Goal: Task Accomplishment & Management: Complete application form

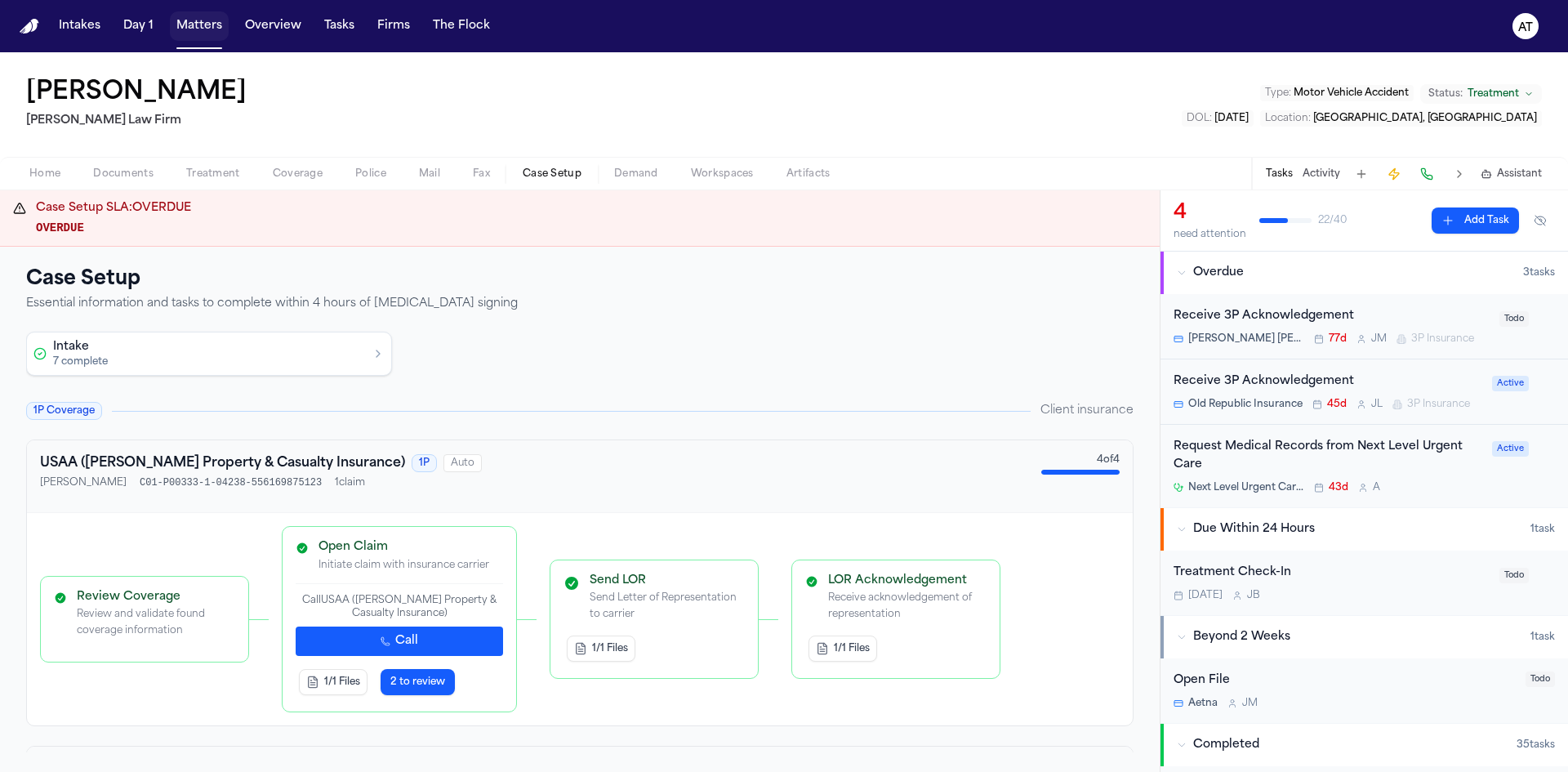
click at [213, 31] on button "Matters" at bounding box center [199, 26] width 59 height 30
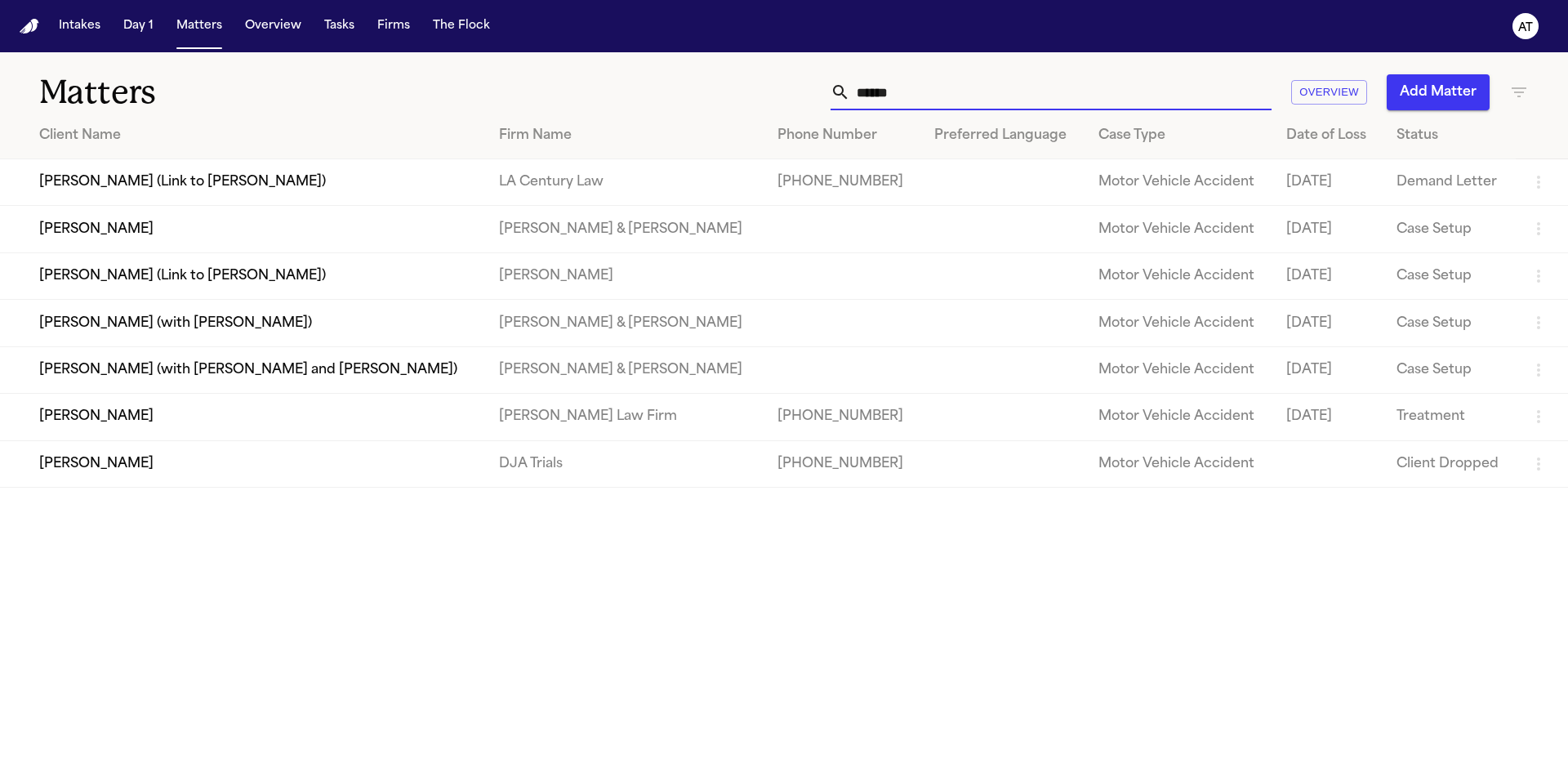
drag, startPoint x: 999, startPoint y: 94, endPoint x: 794, endPoint y: 100, distance: 205.1
click at [794, 100] on div "***** Overview Add Matter" at bounding box center [1000, 92] width 1056 height 36
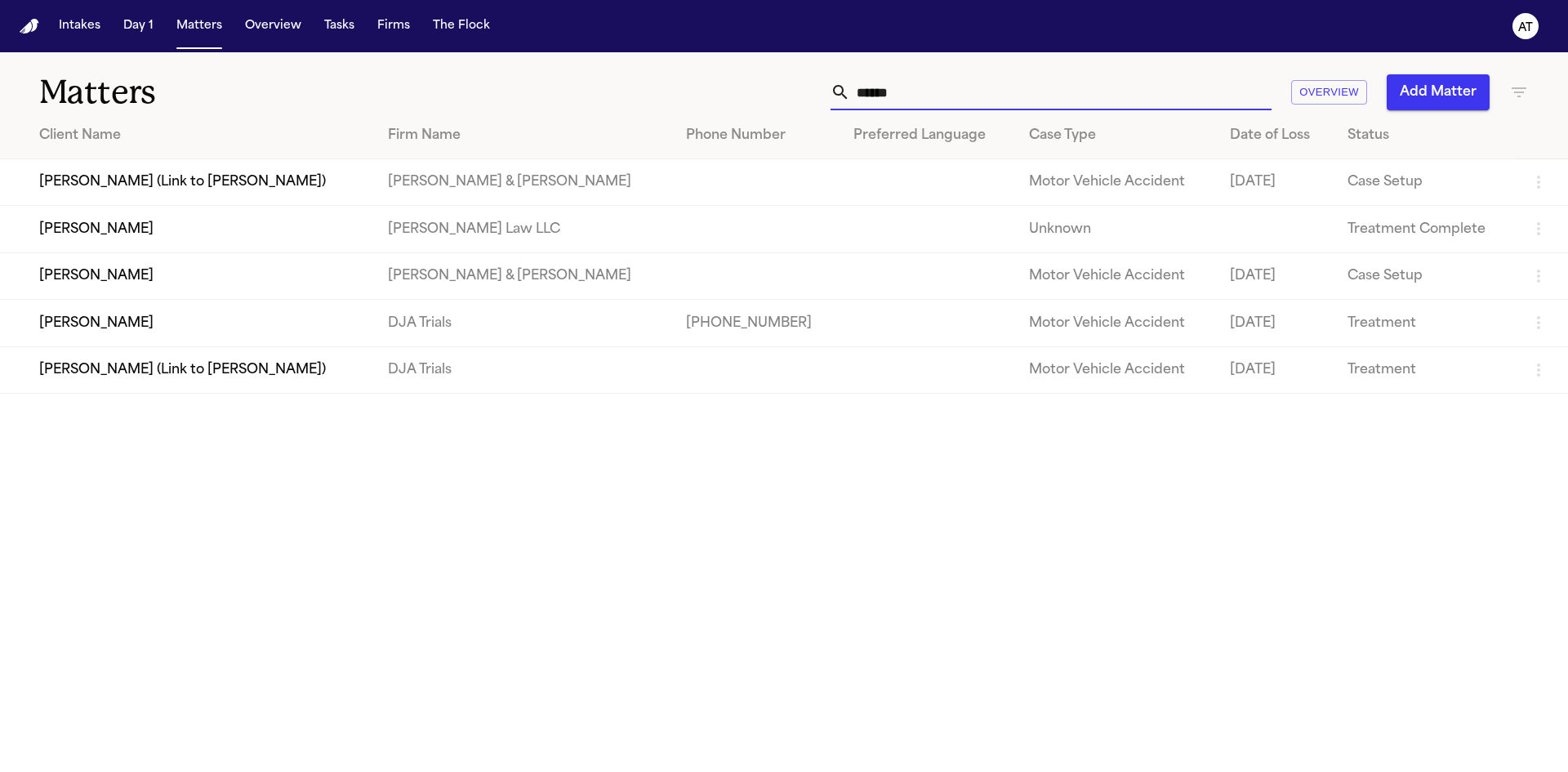
type input "*****"
click at [312, 335] on td "[PERSON_NAME]" at bounding box center [188, 323] width 375 height 47
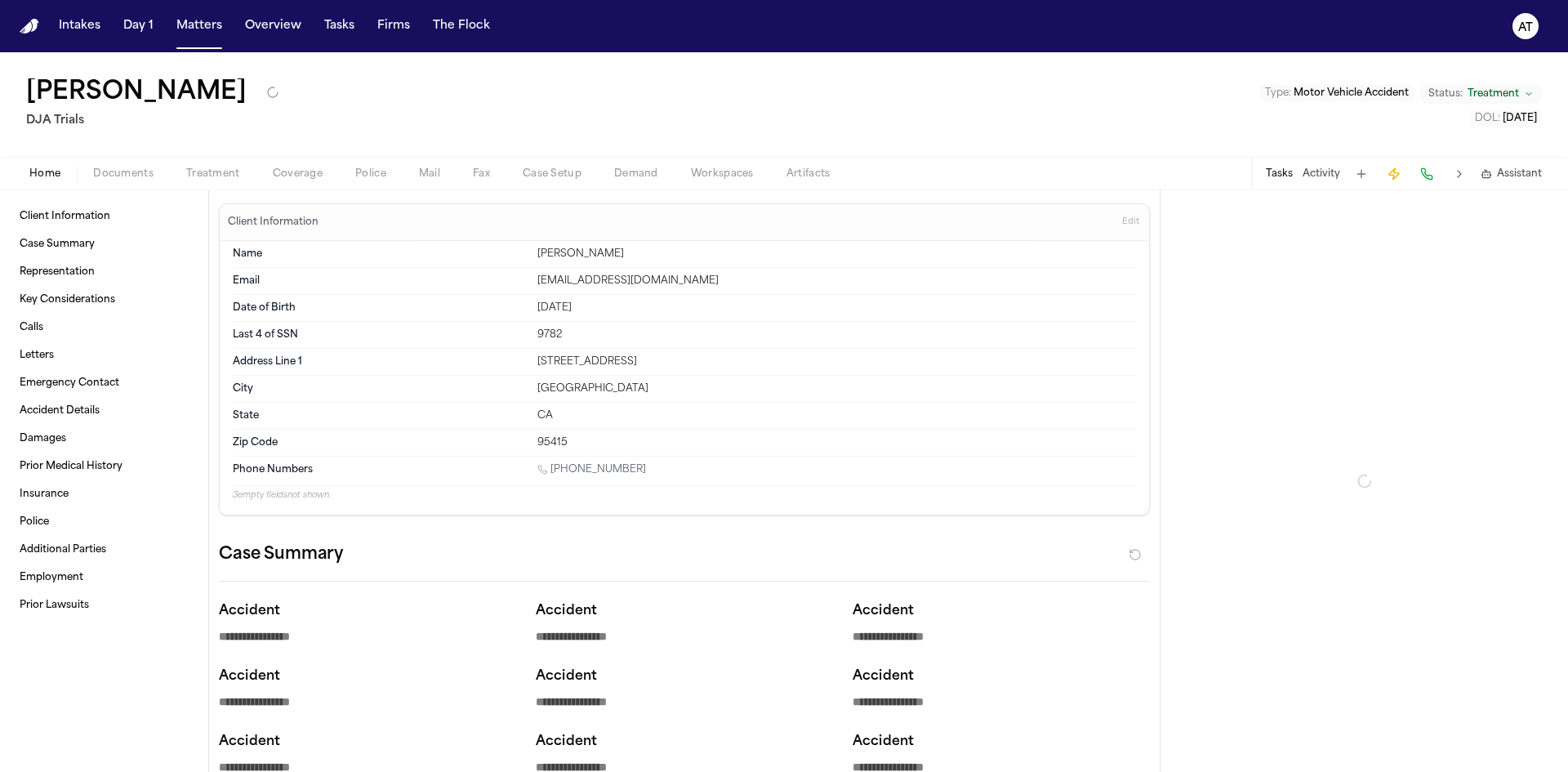
type textarea "*"
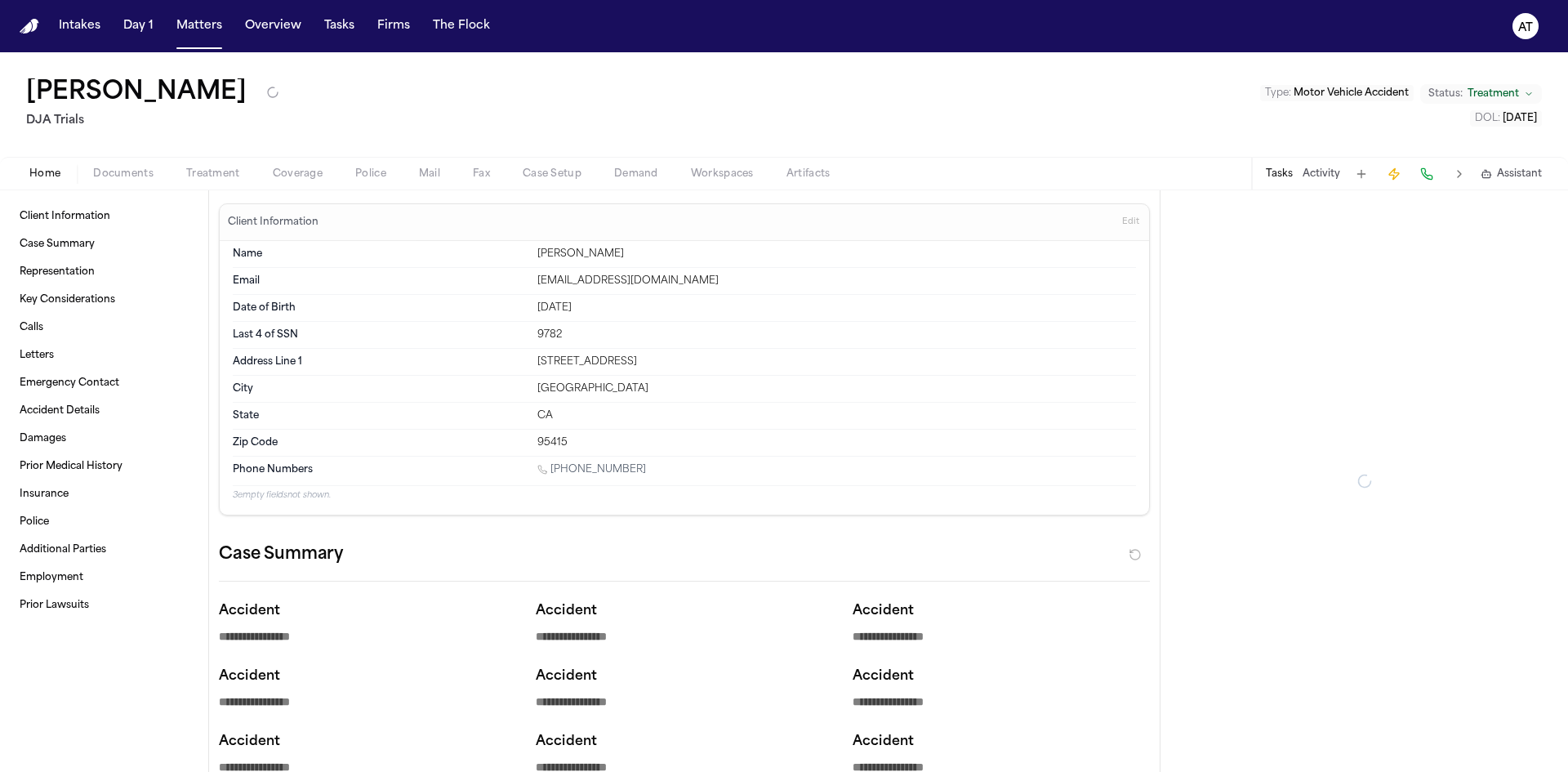
type textarea "*"
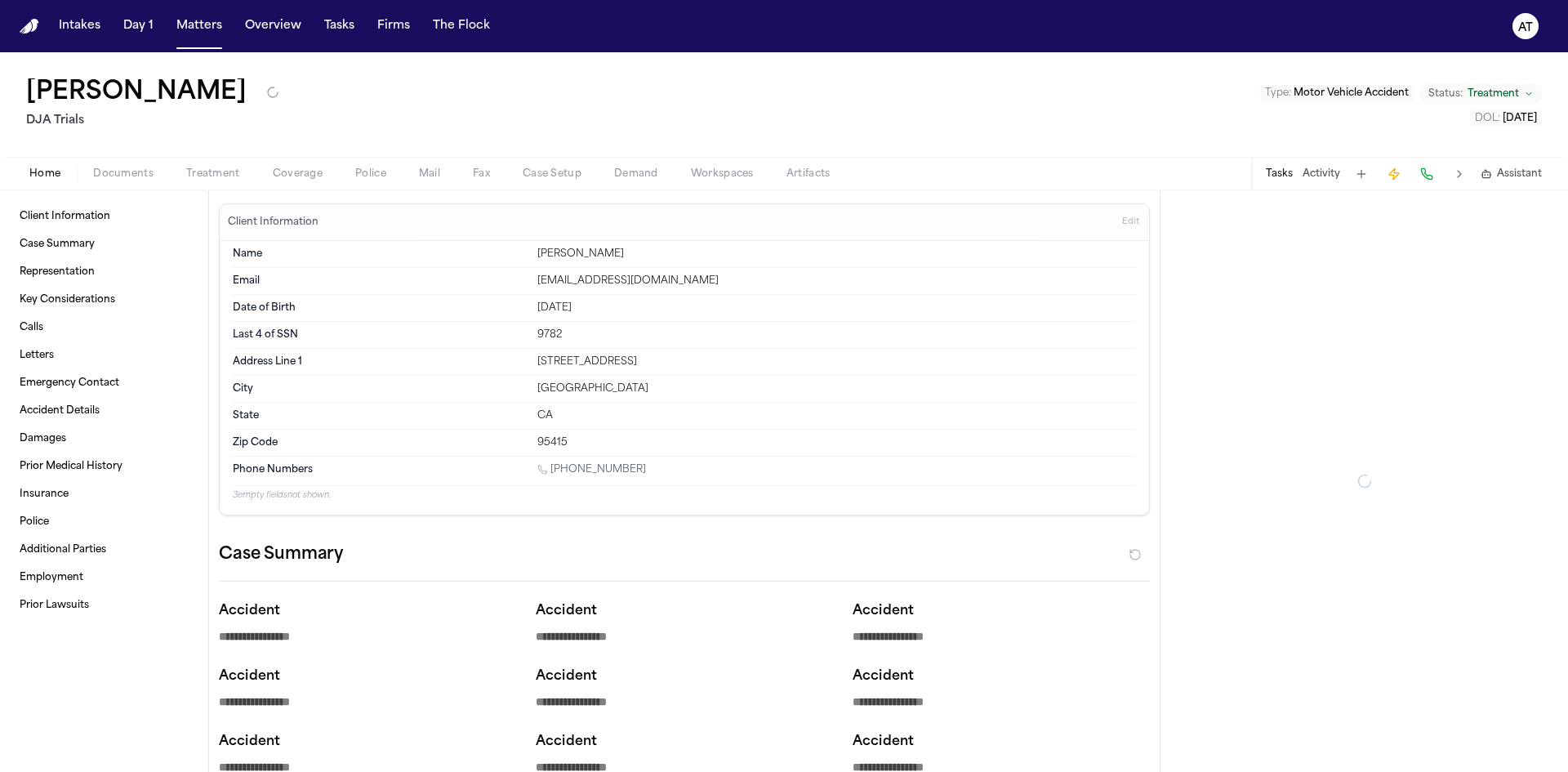
type textarea "*"
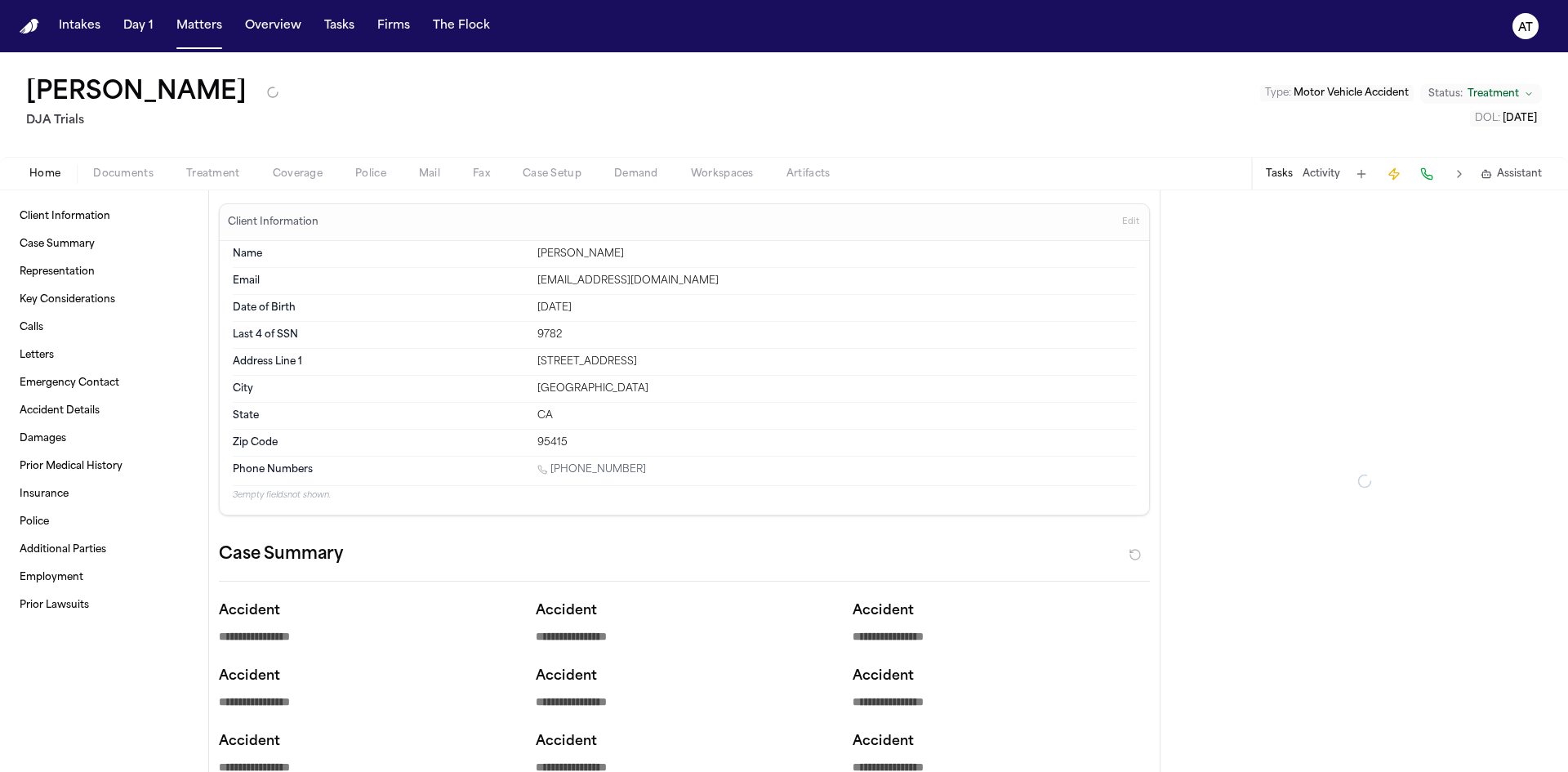
type textarea "*"
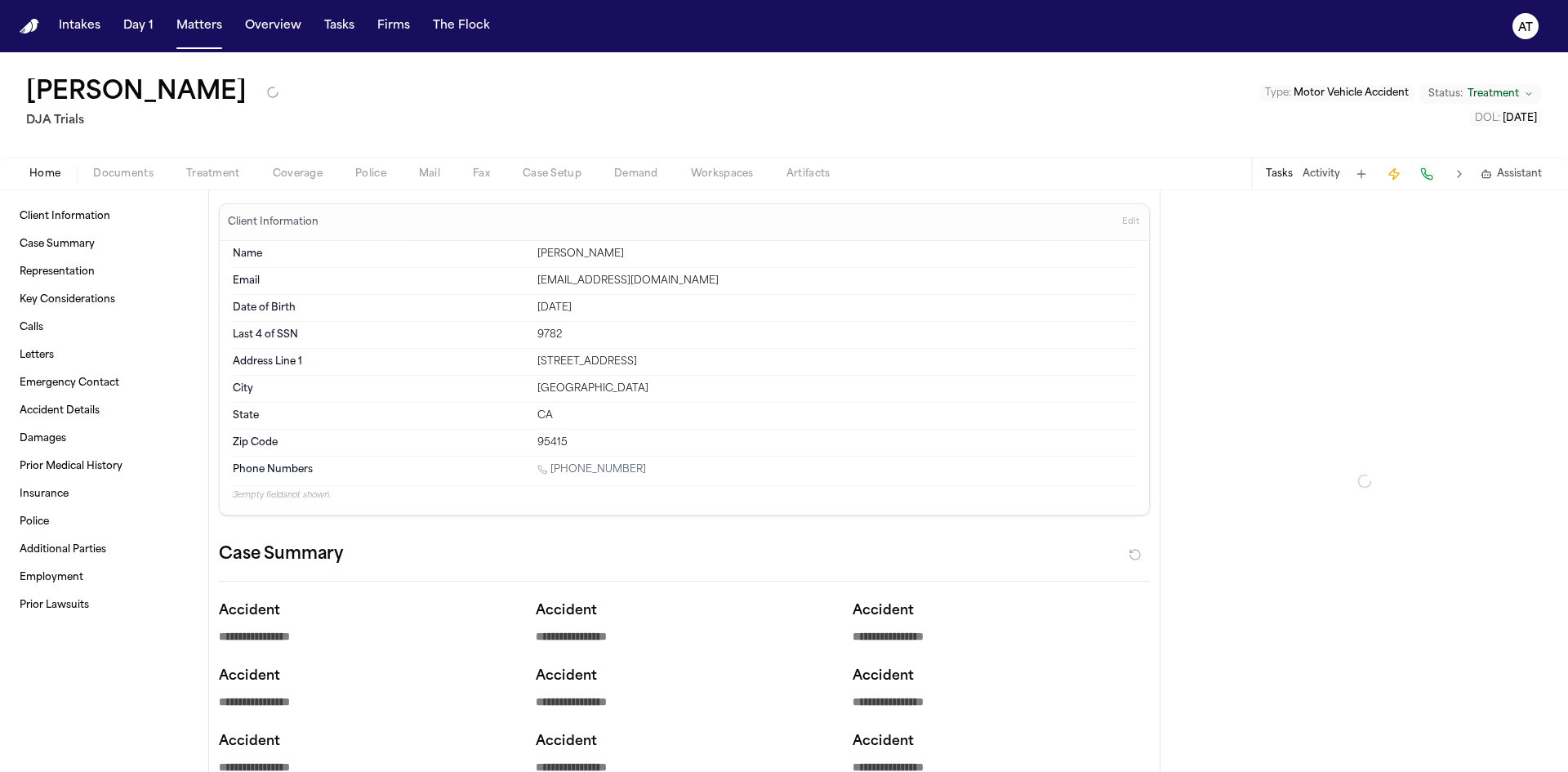
type textarea "*"
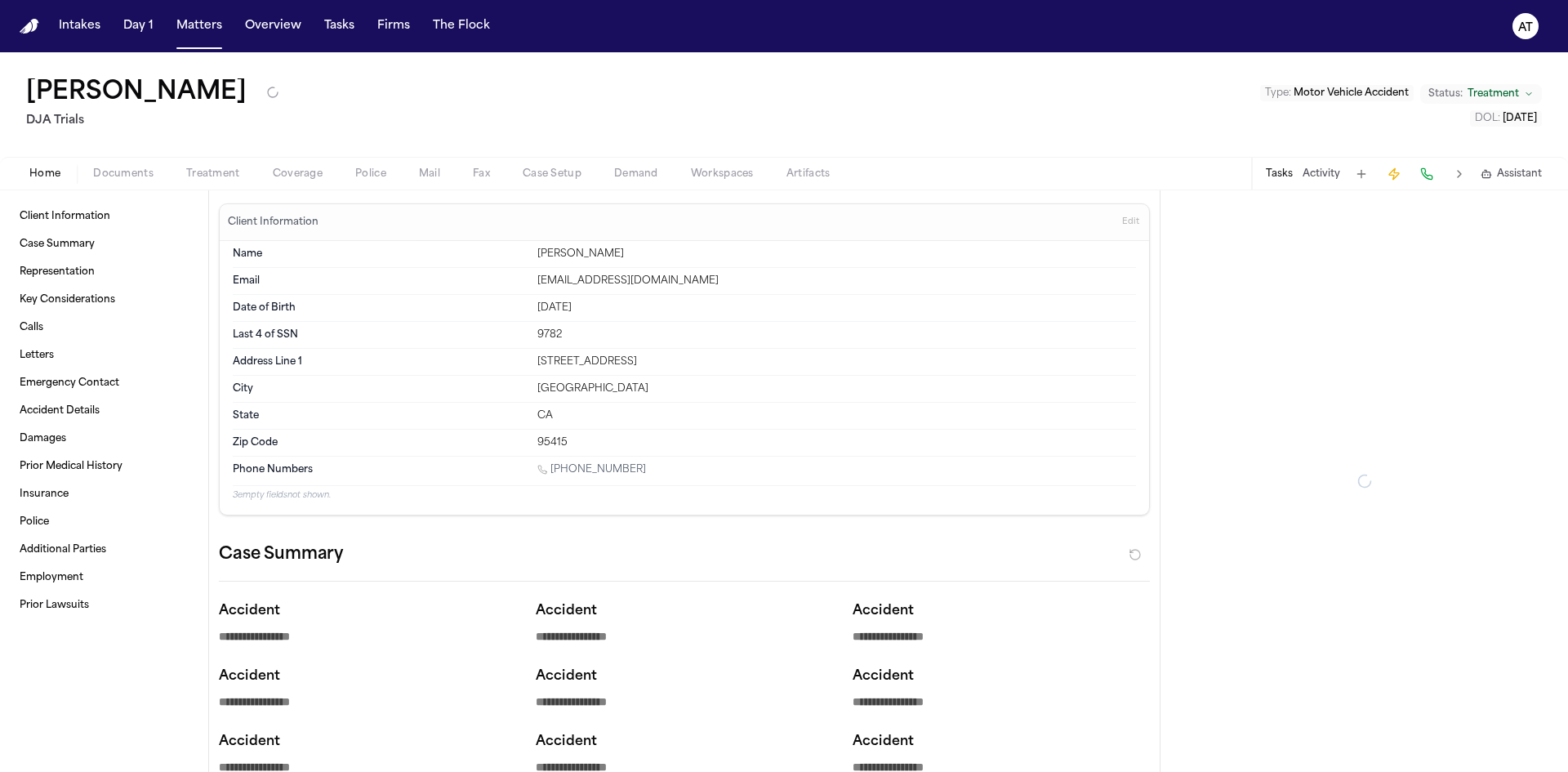
type textarea "*"
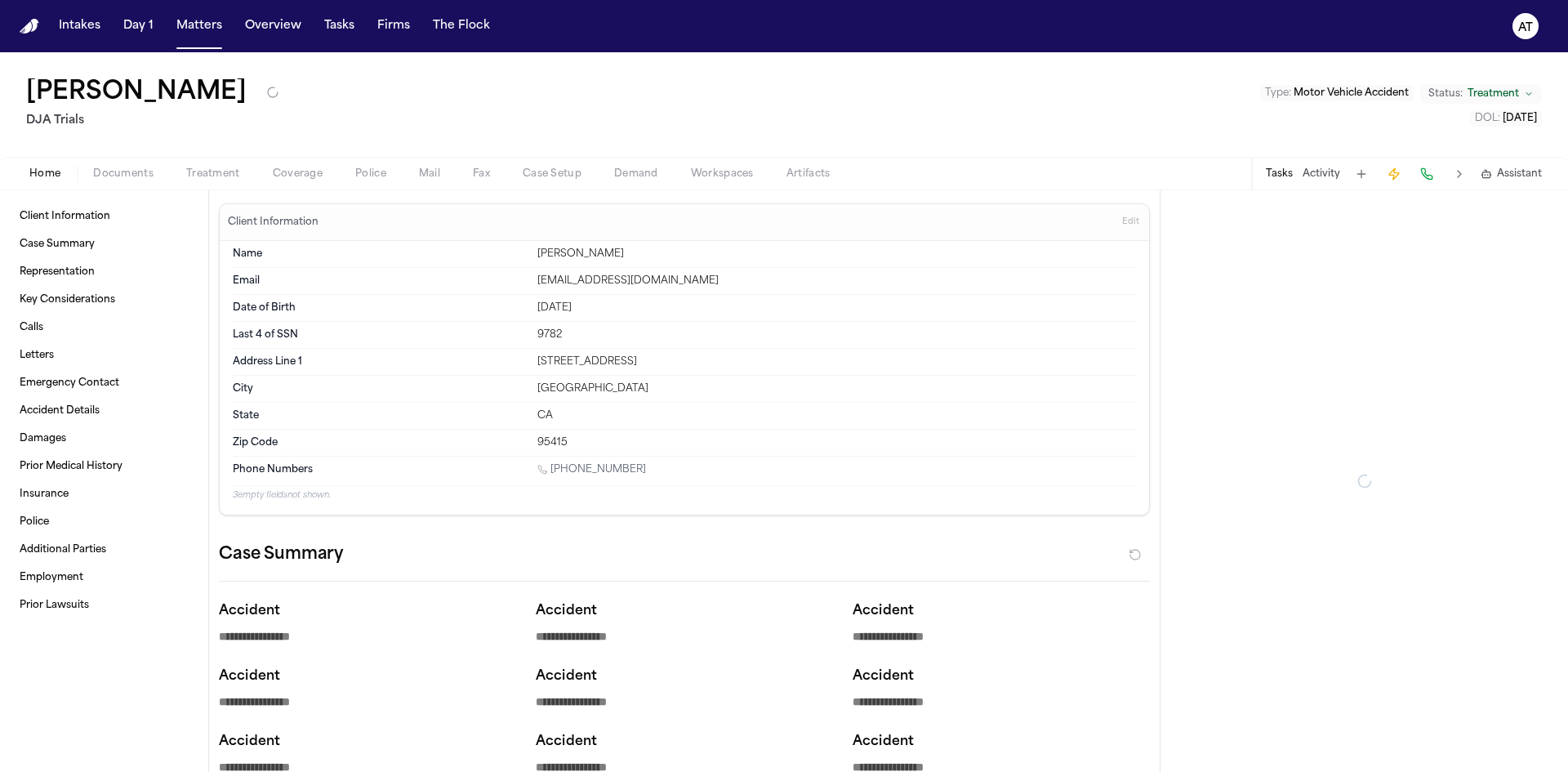
type textarea "*"
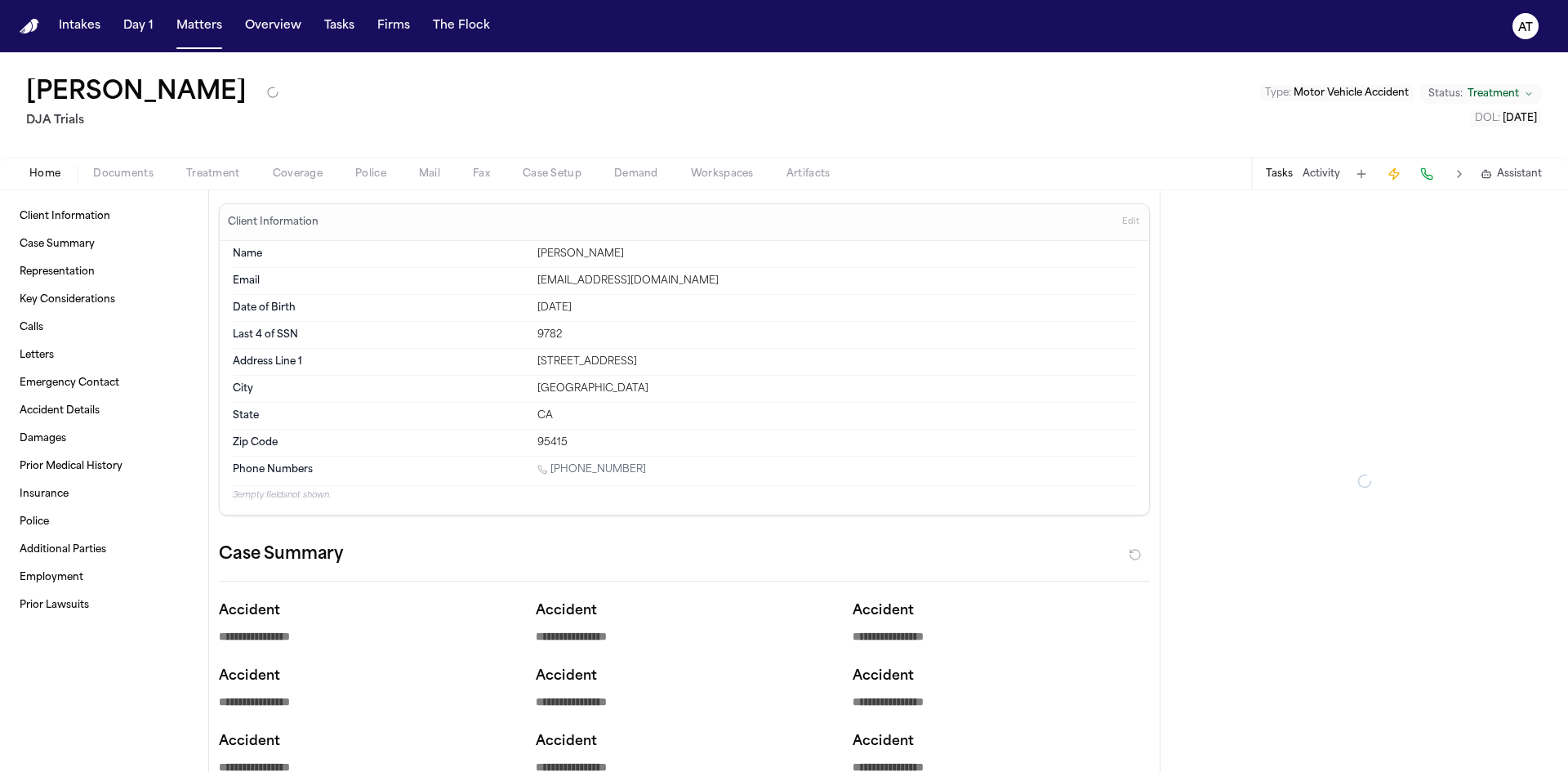
type textarea "*"
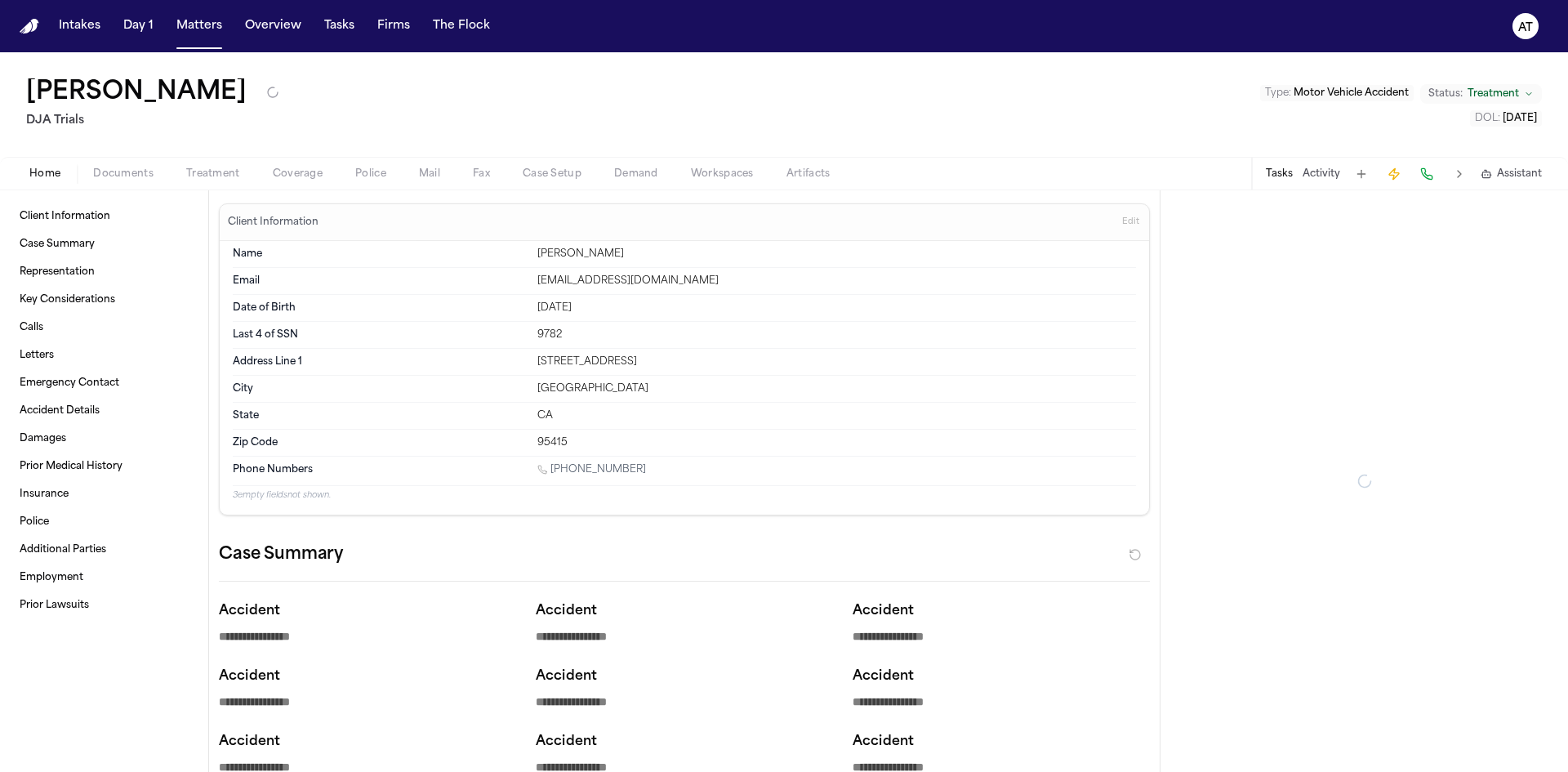
type textarea "*"
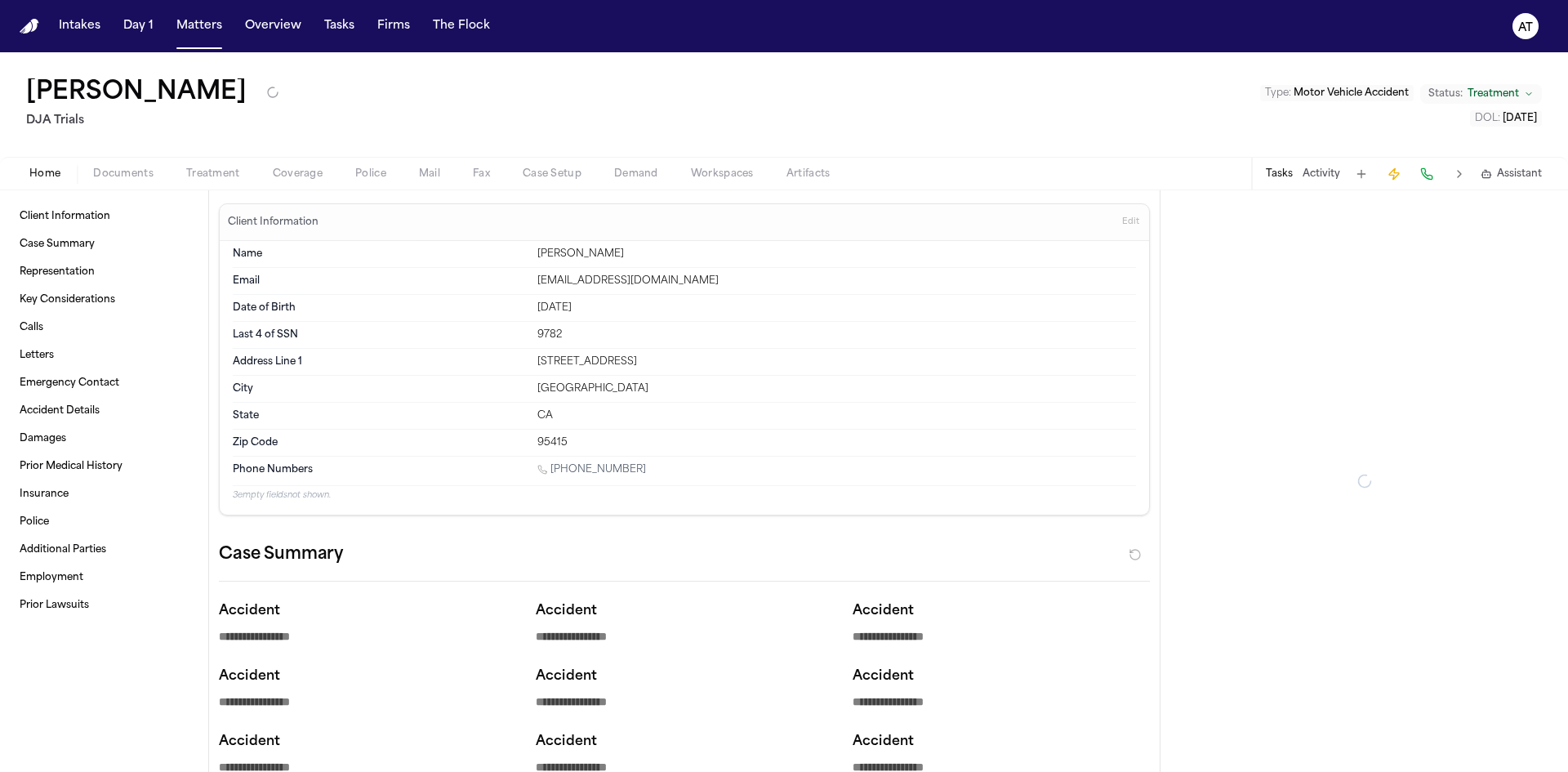
type textarea "*"
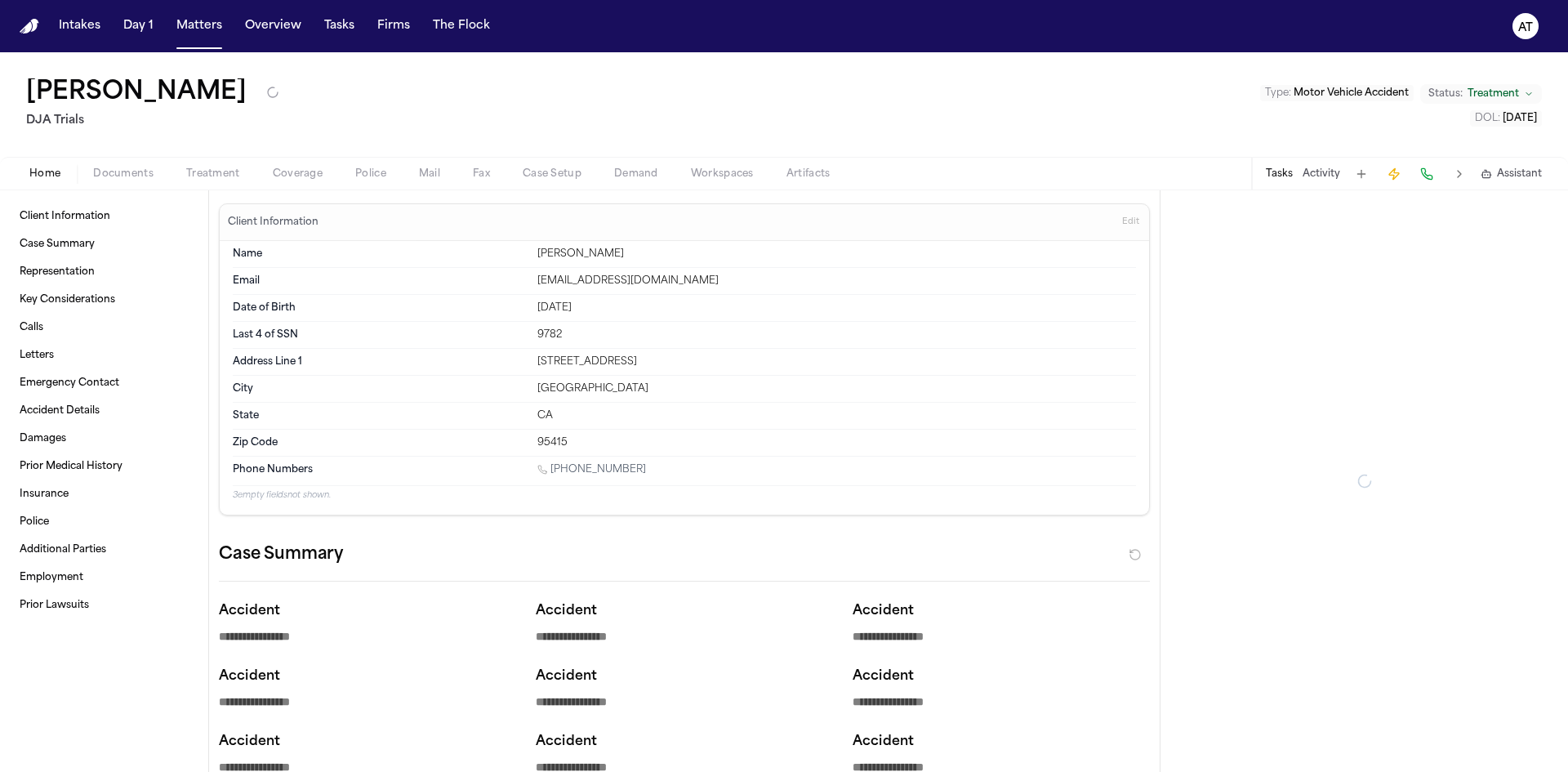
type textarea "*"
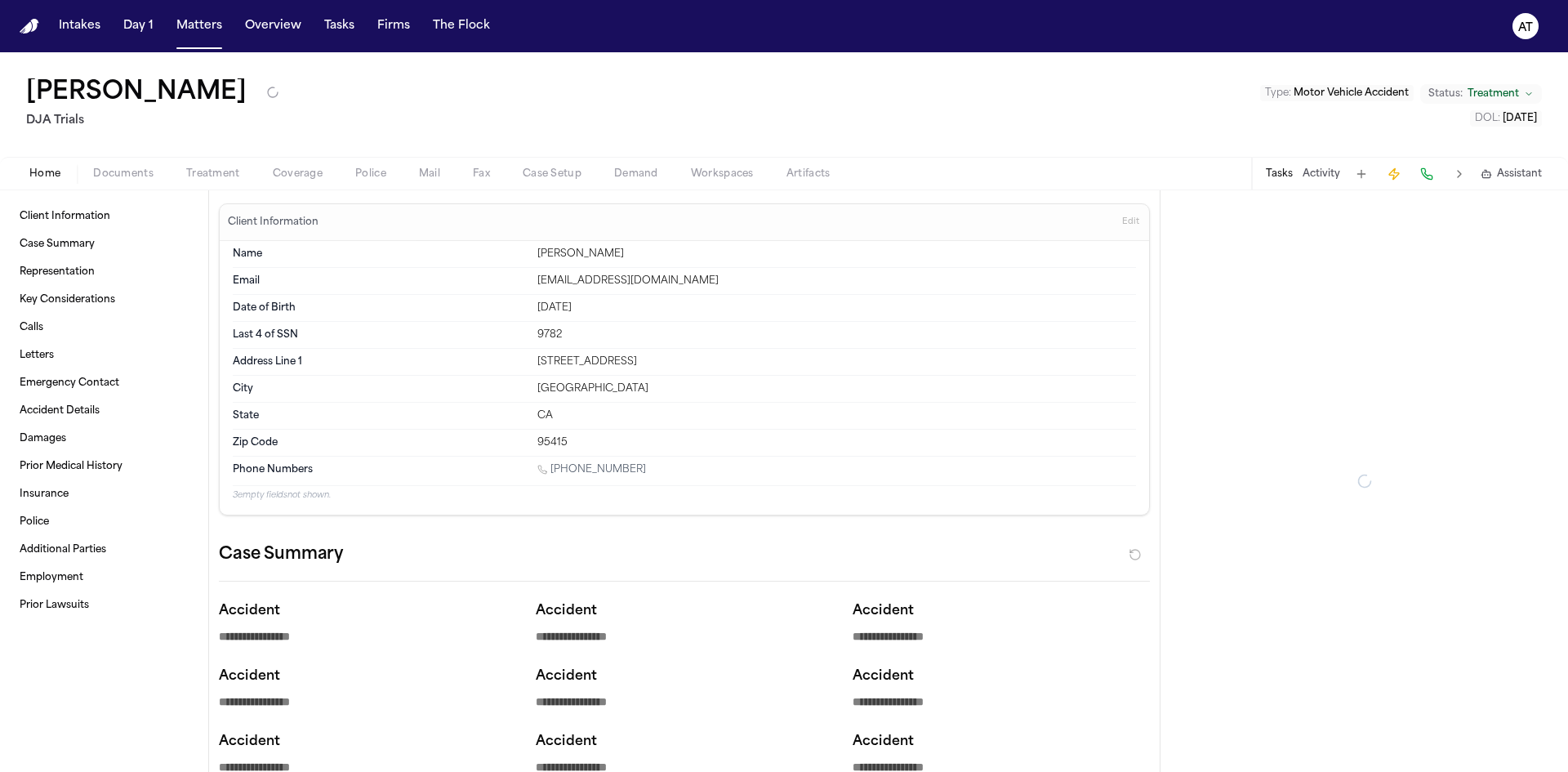
type textarea "*"
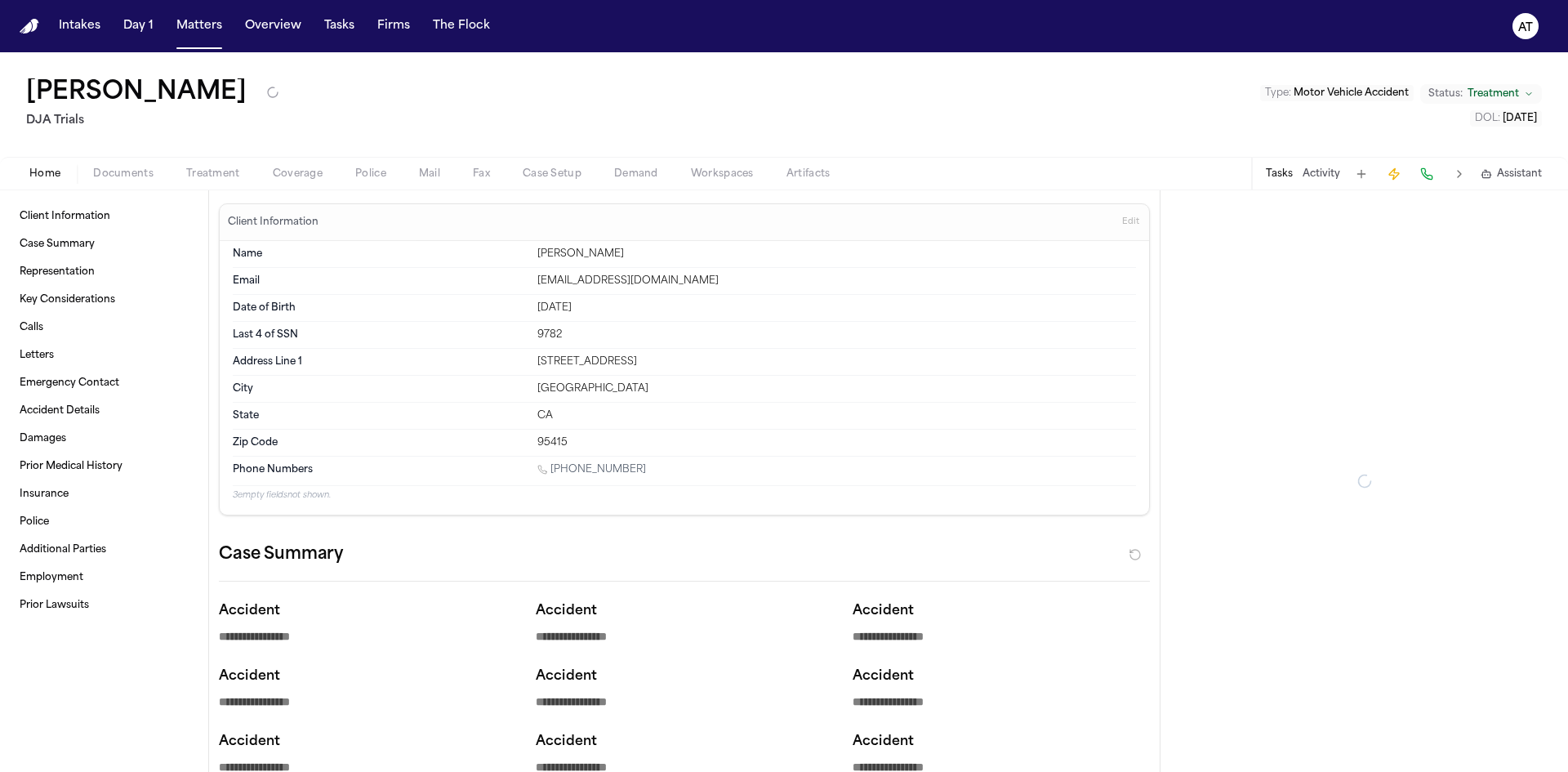
type textarea "*"
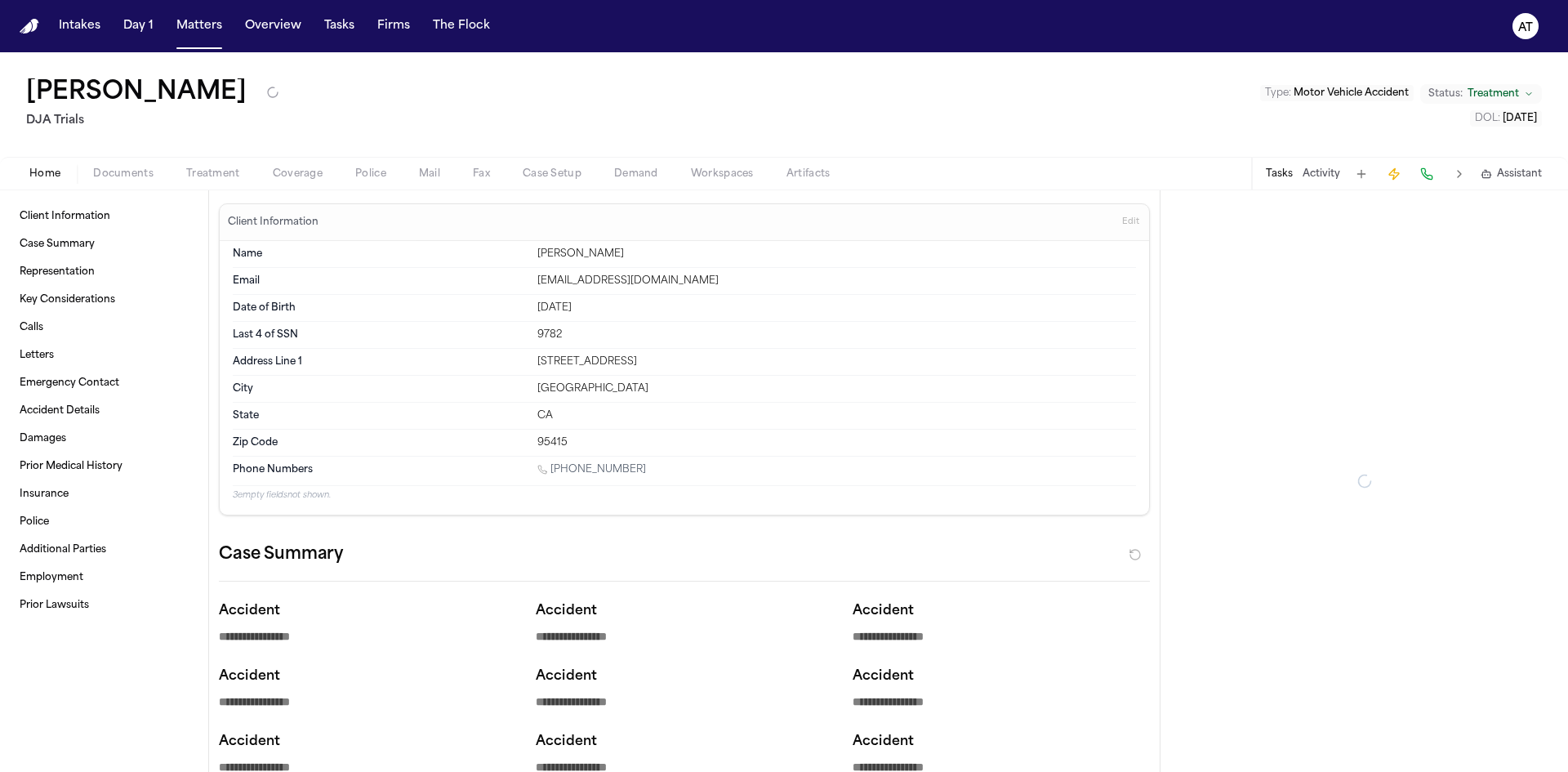
type textarea "*"
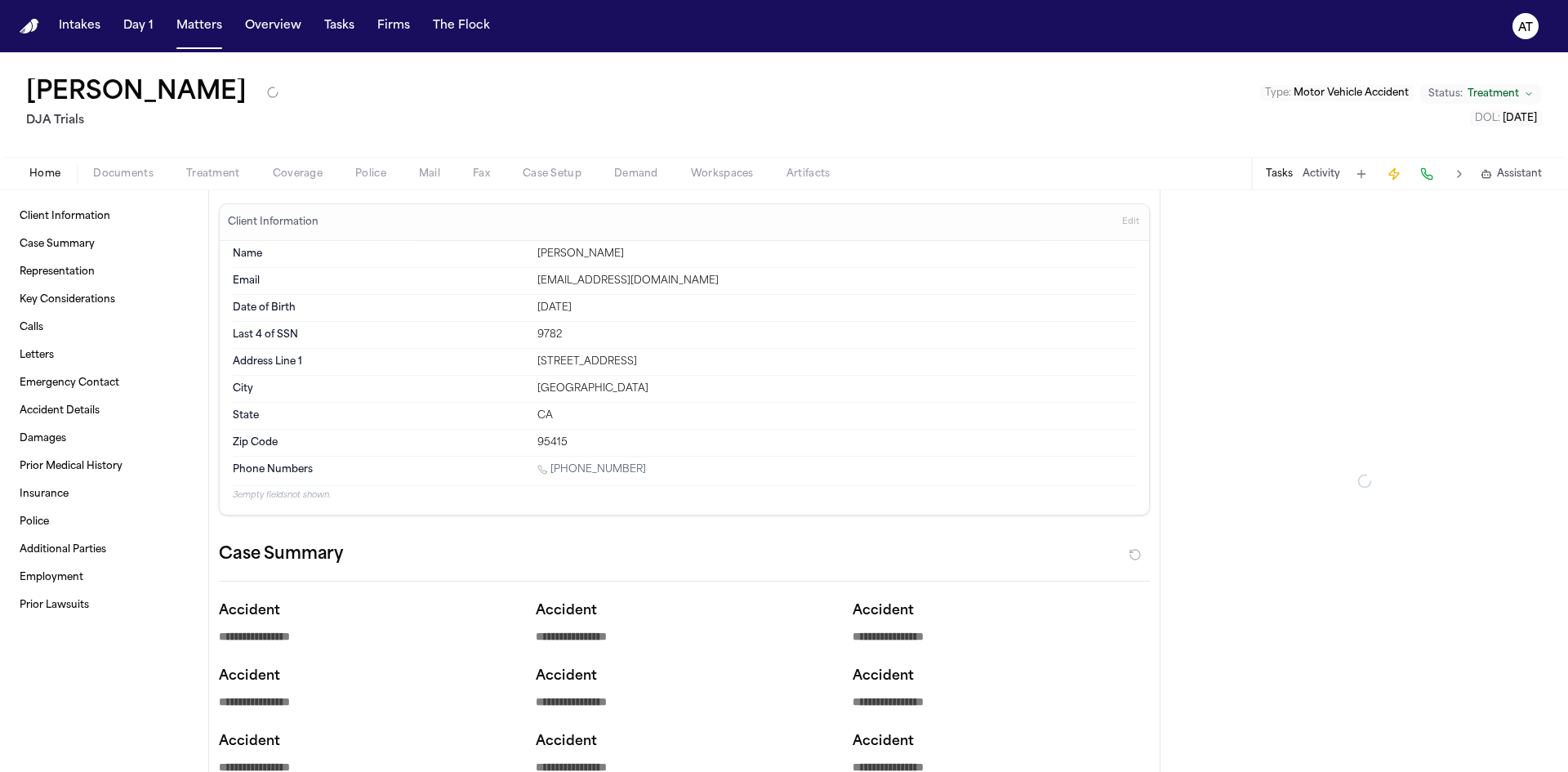
type textarea "*"
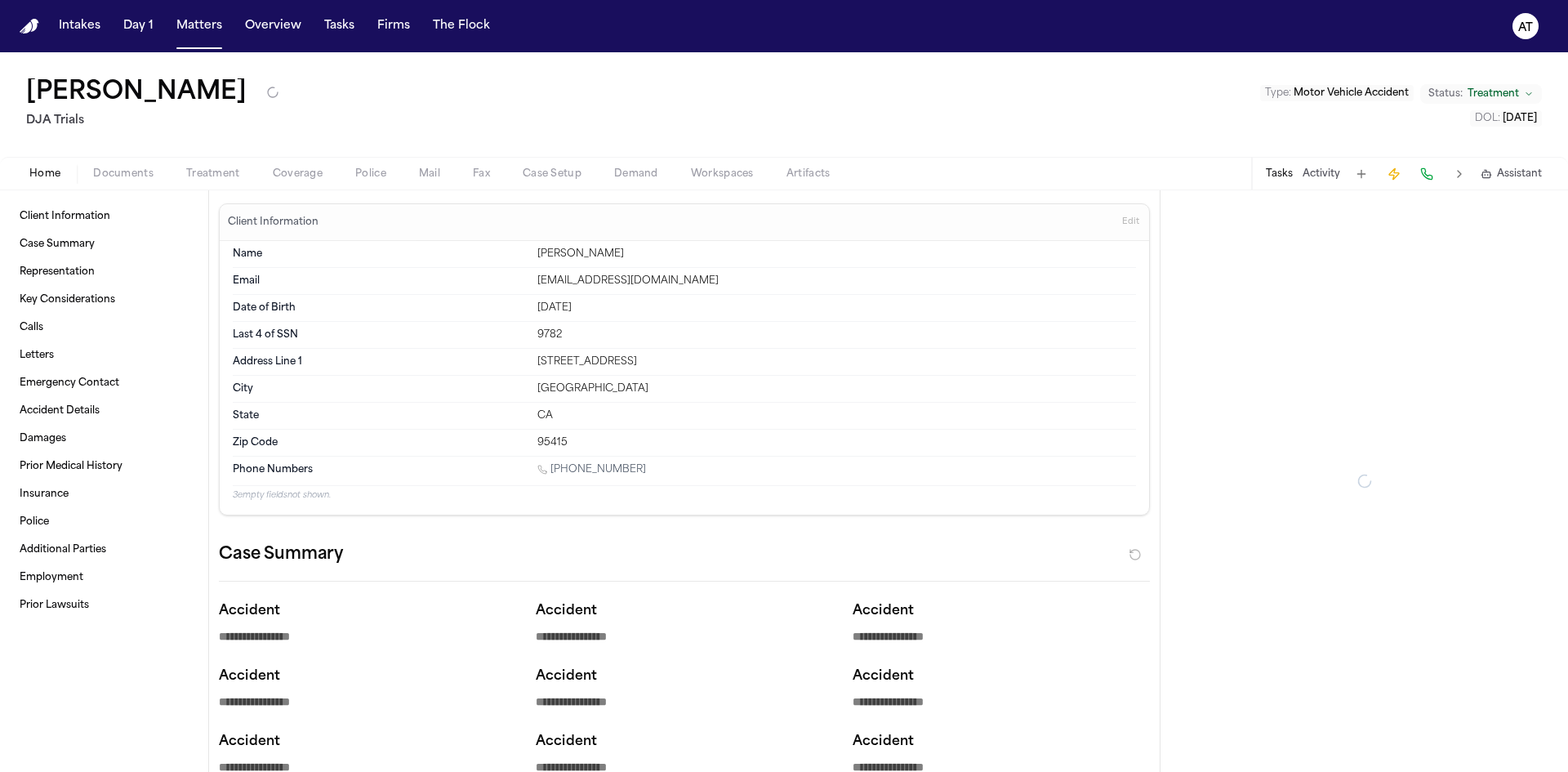
type textarea "*"
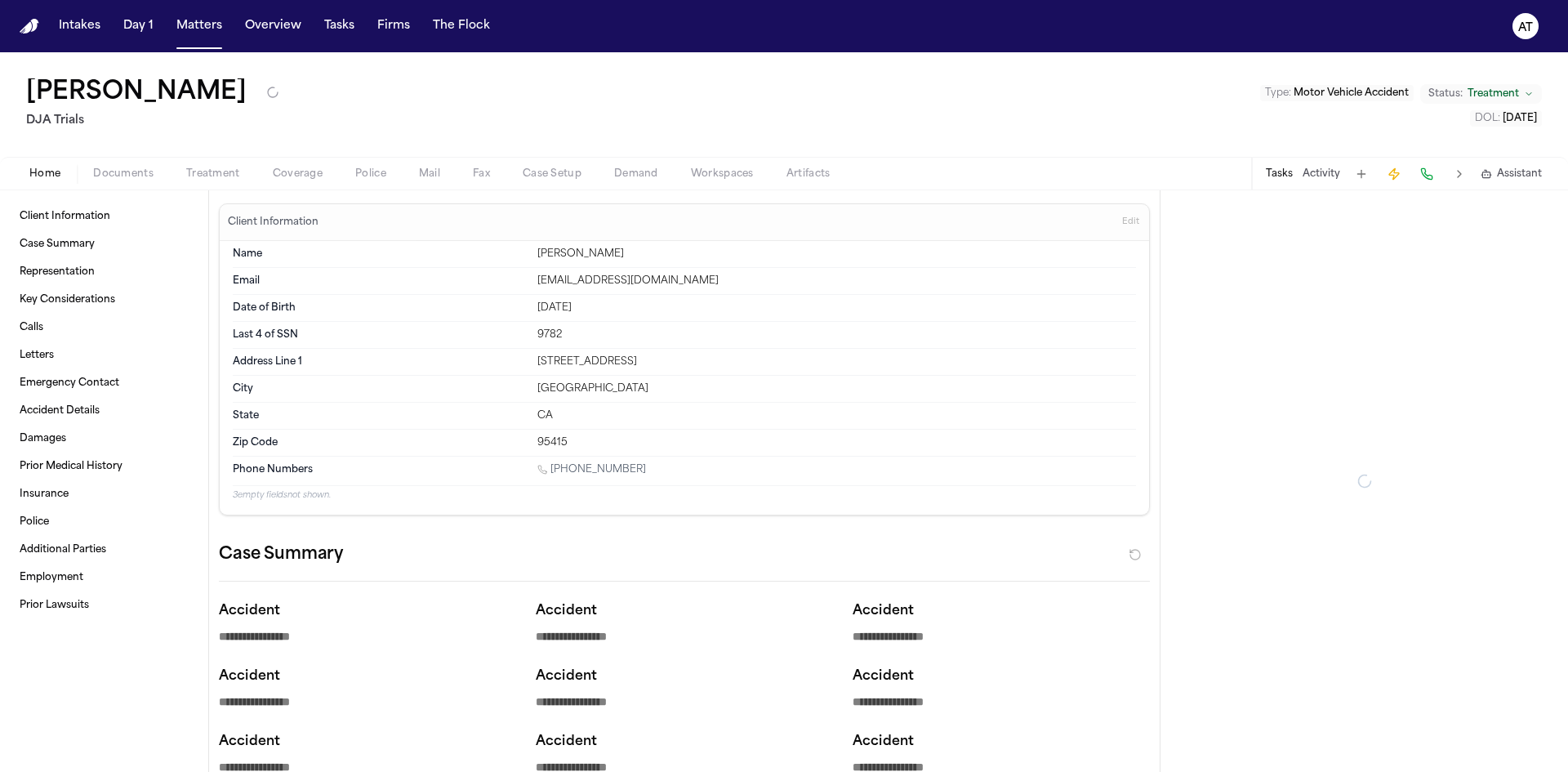
type textarea "*"
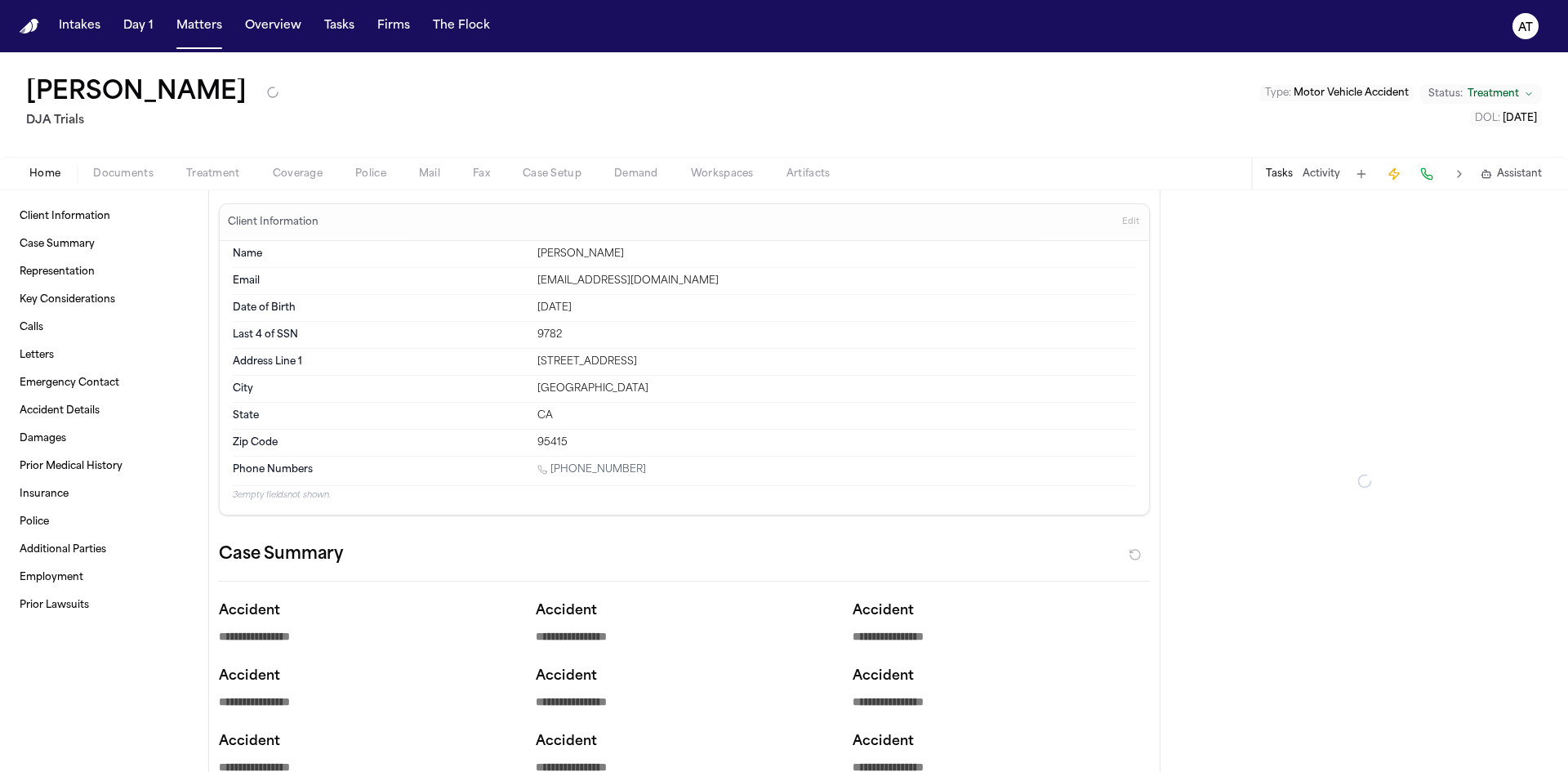
type textarea "*"
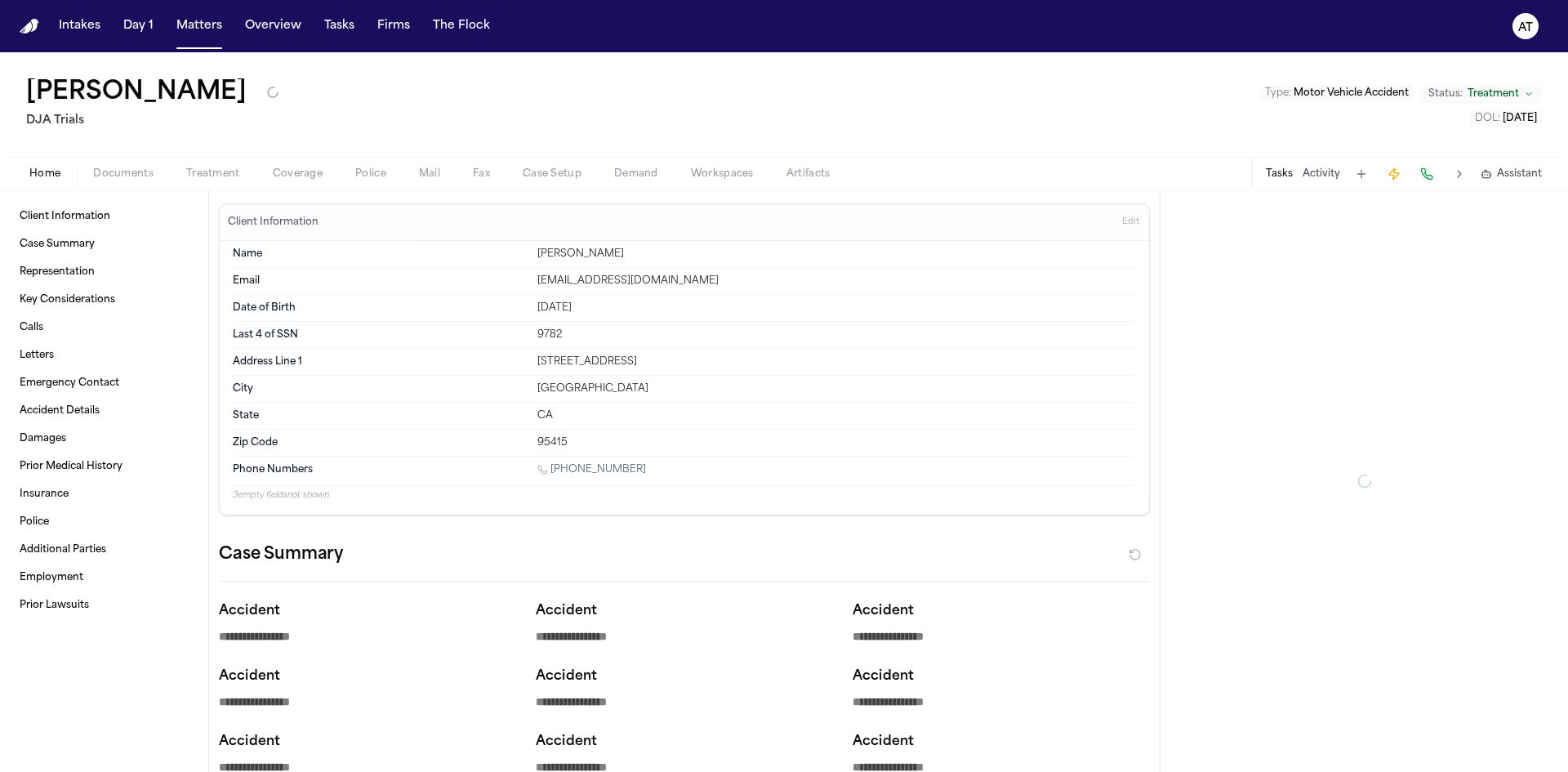
type textarea "*"
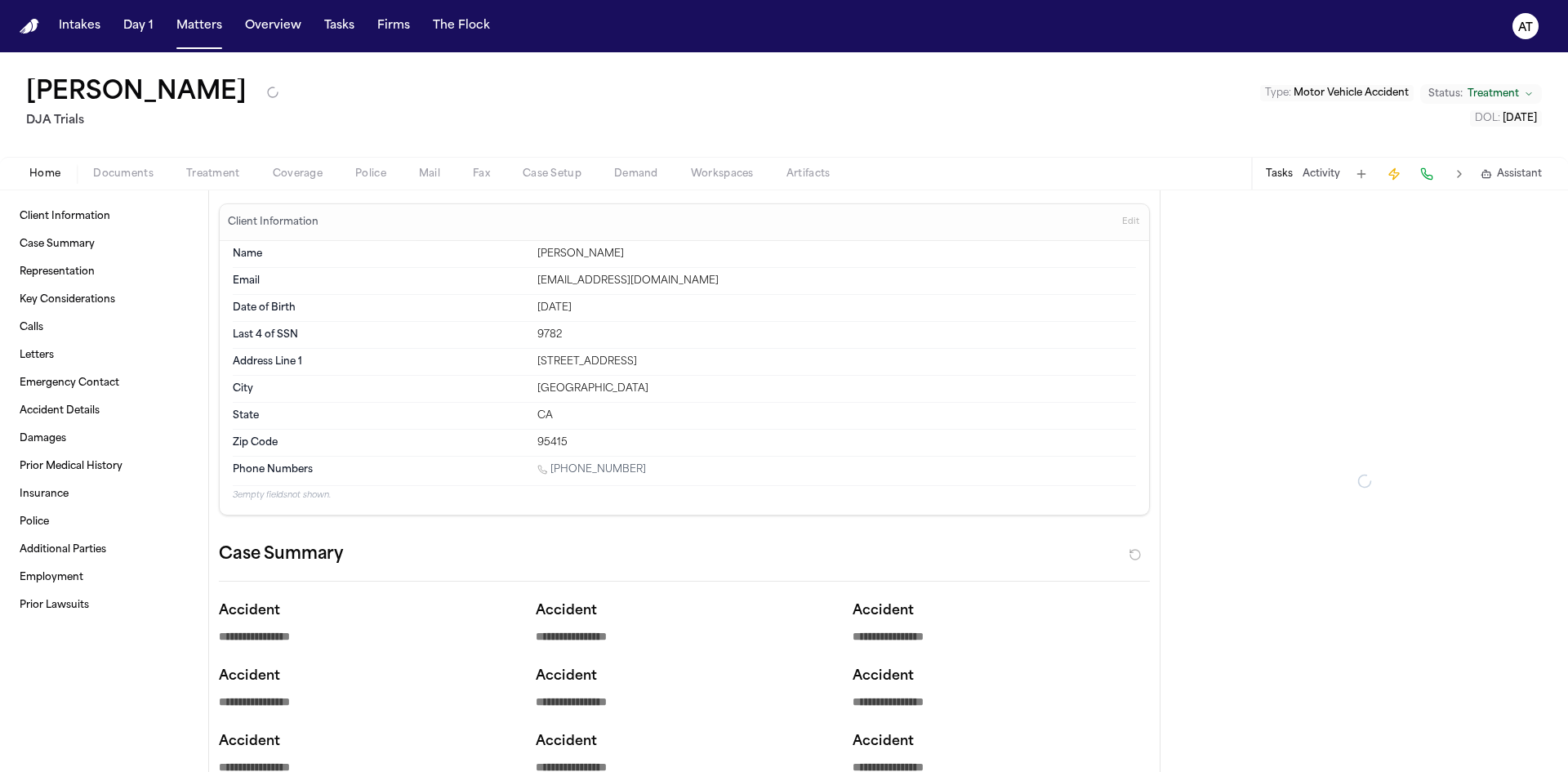
type textarea "*"
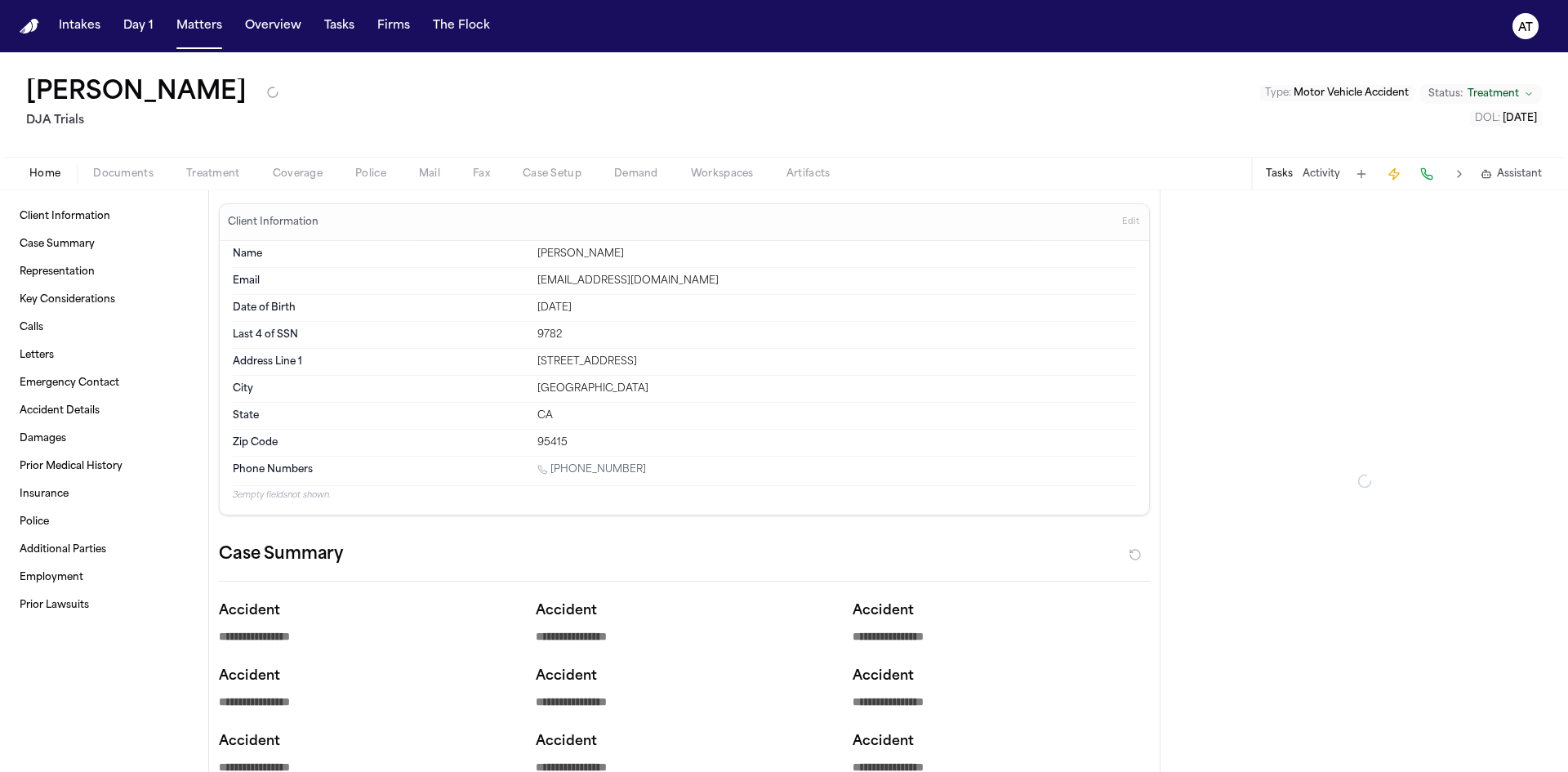
type textarea "*"
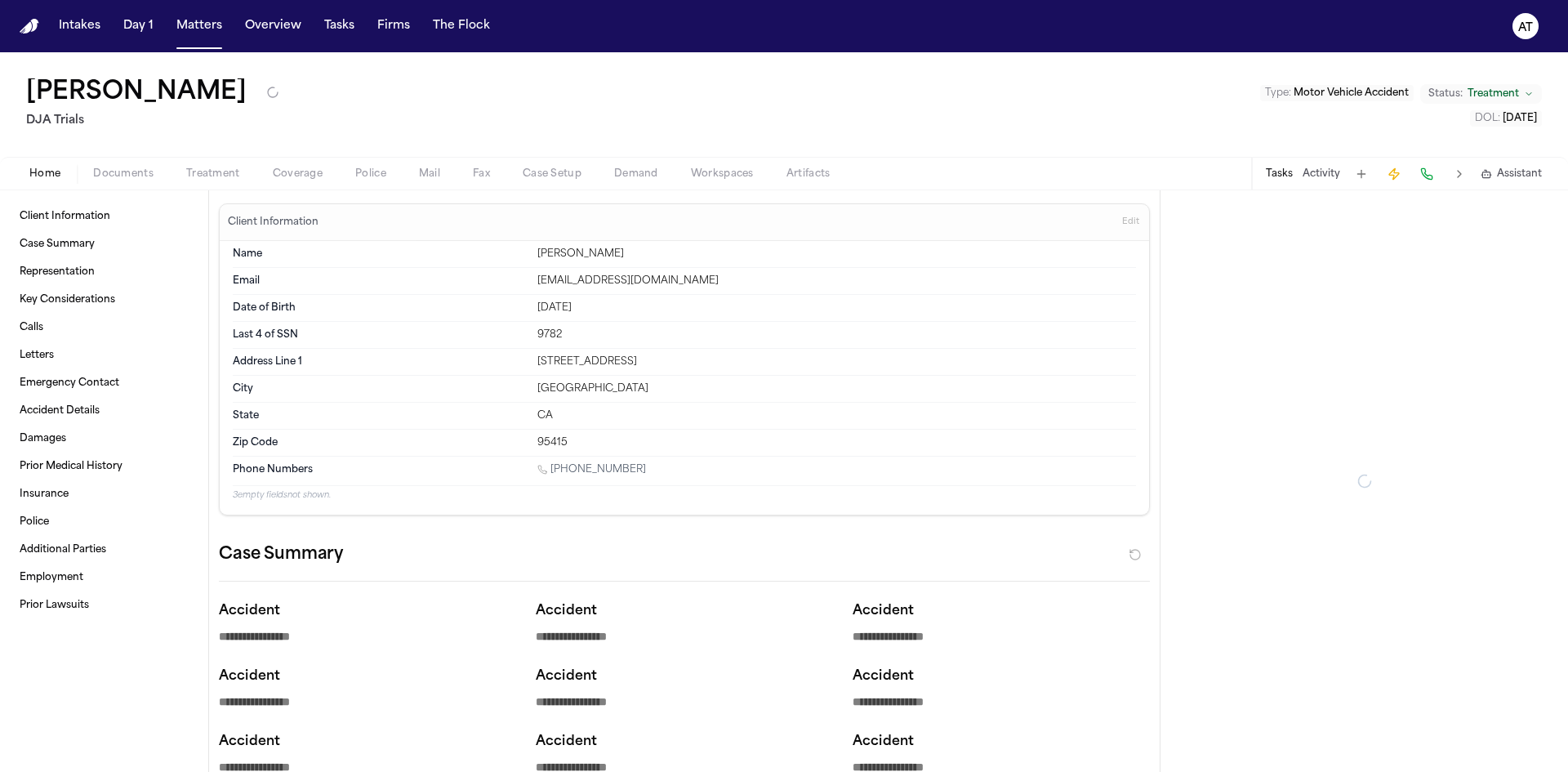
type textarea "*"
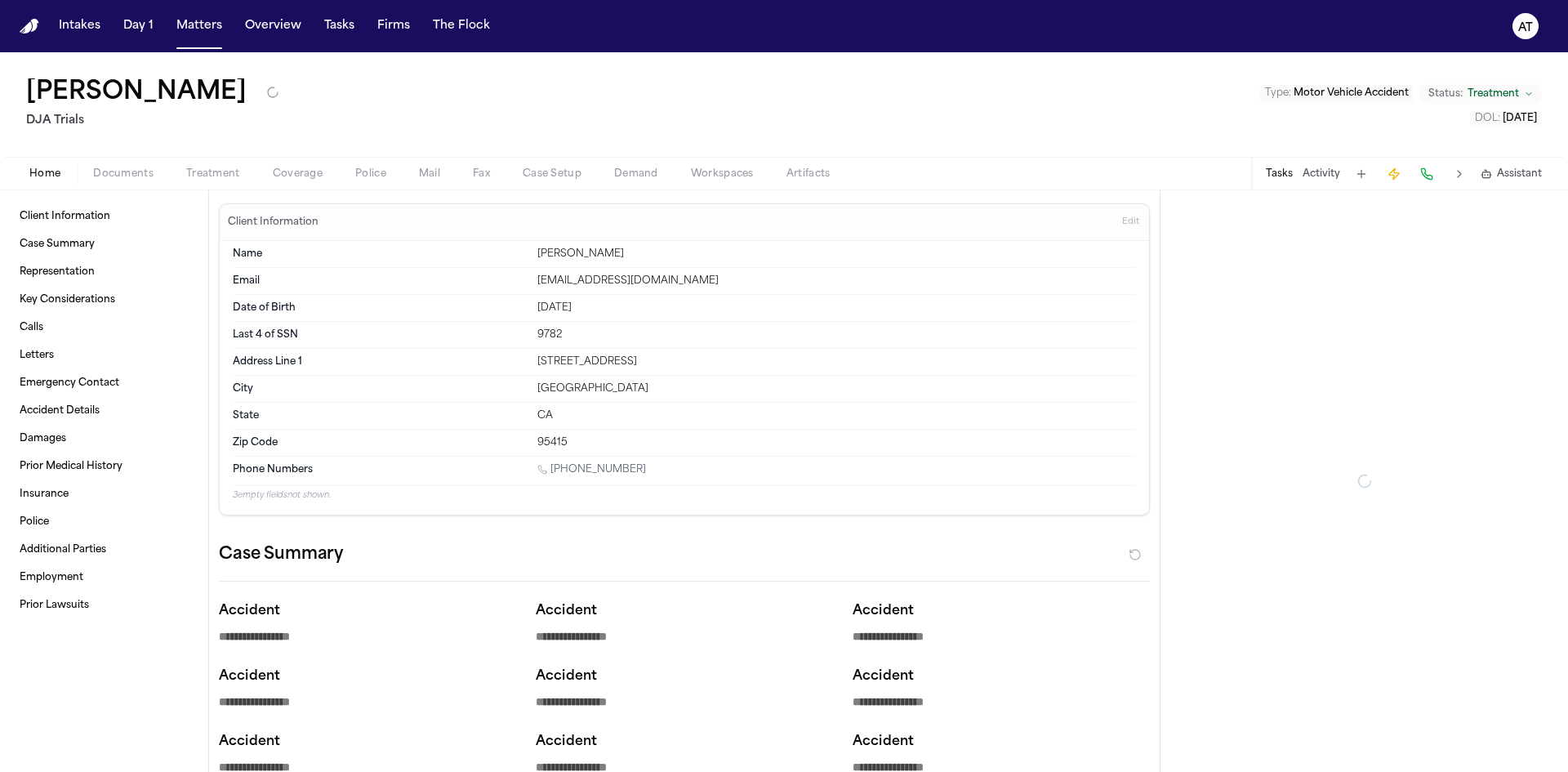
type textarea "*"
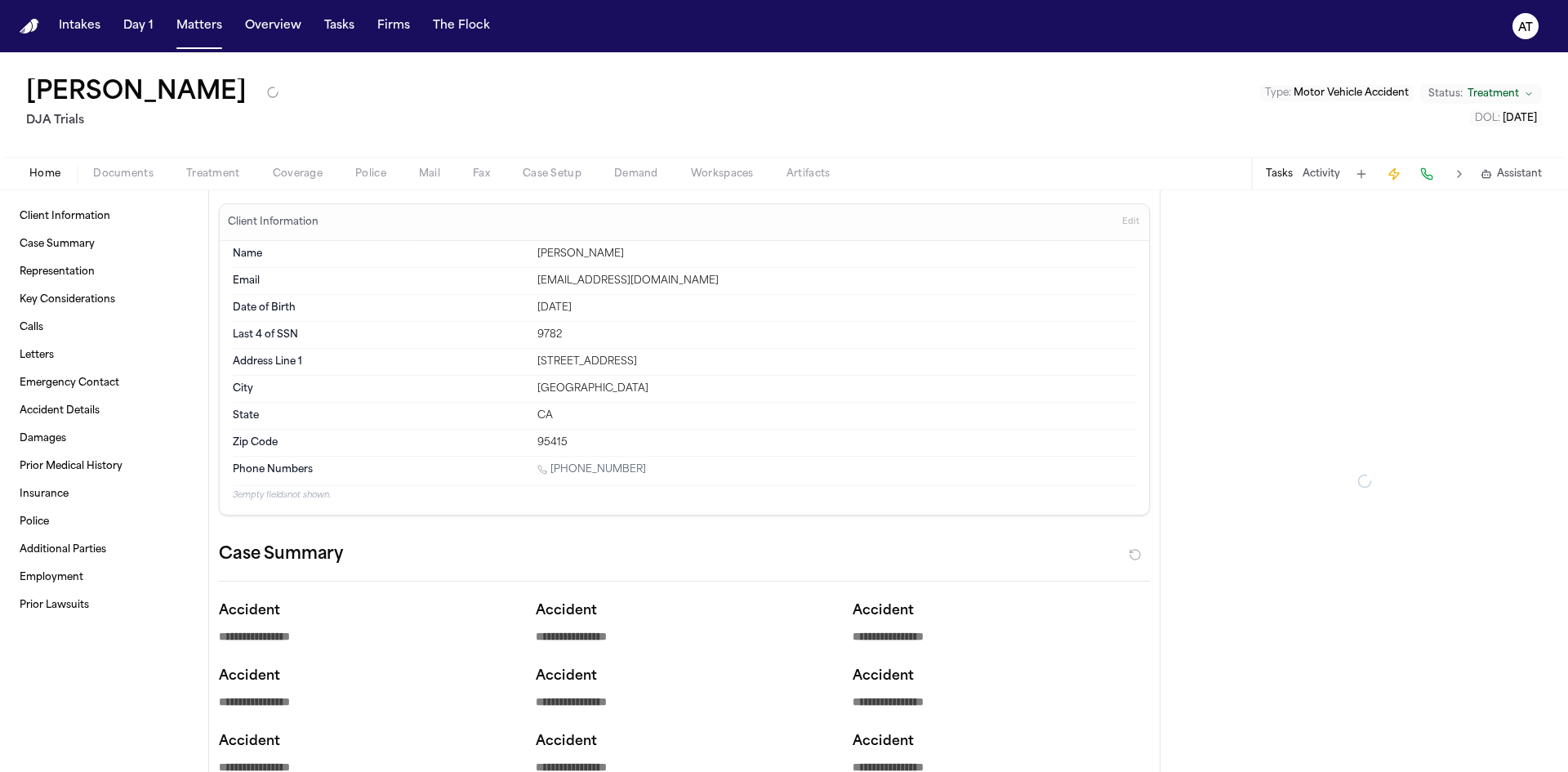
type textarea "*"
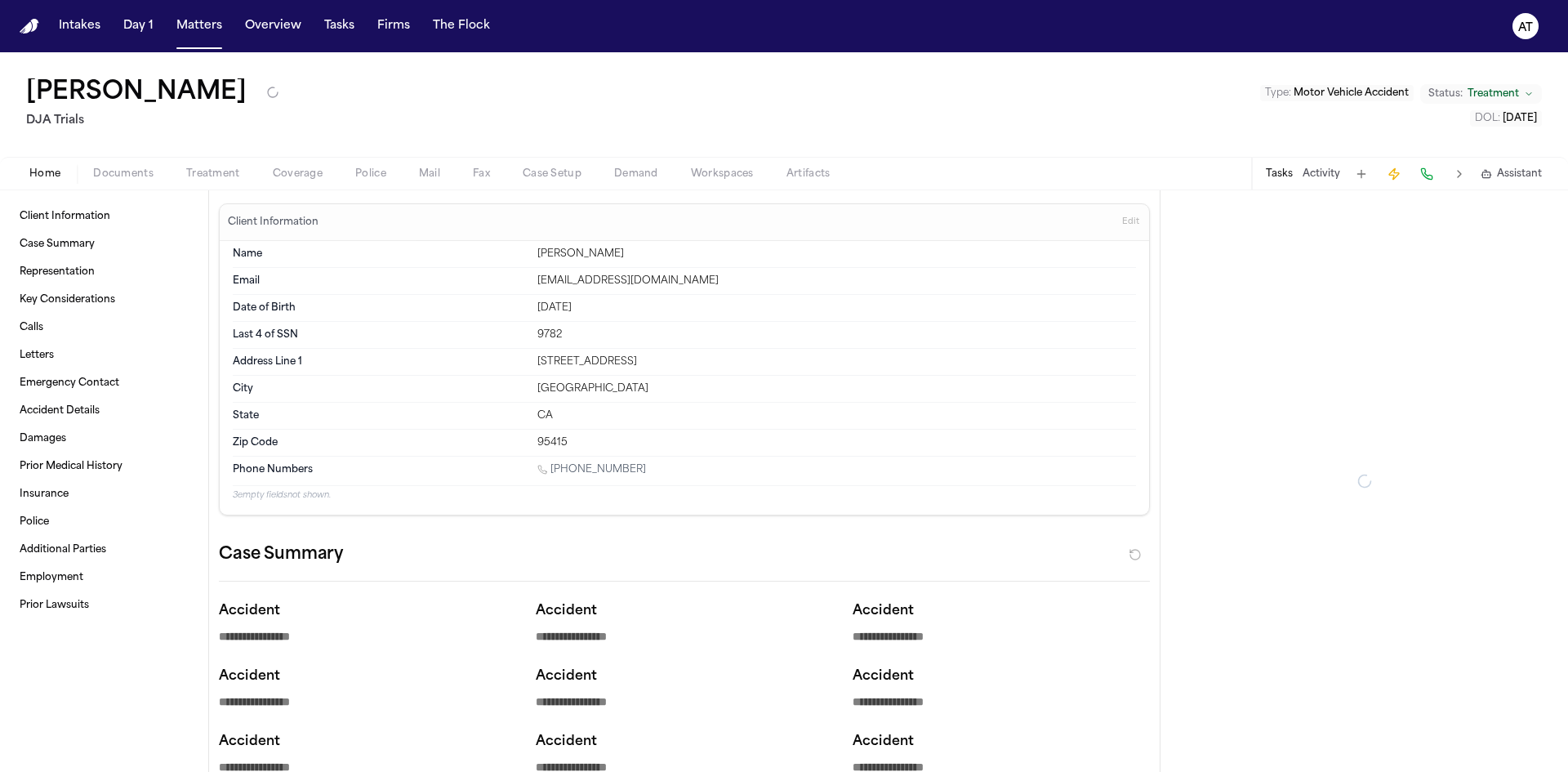
type textarea "*"
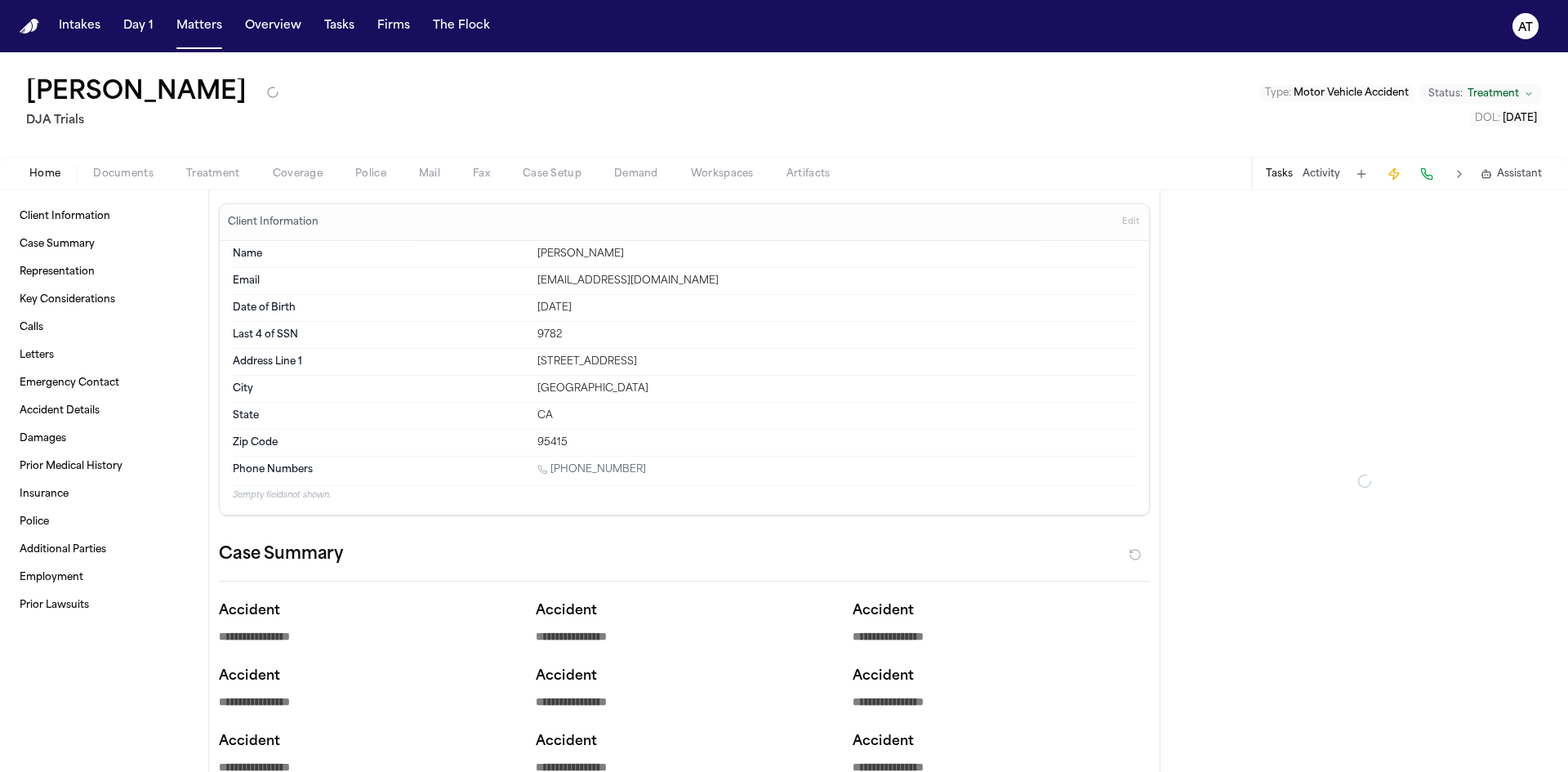
type textarea "*"
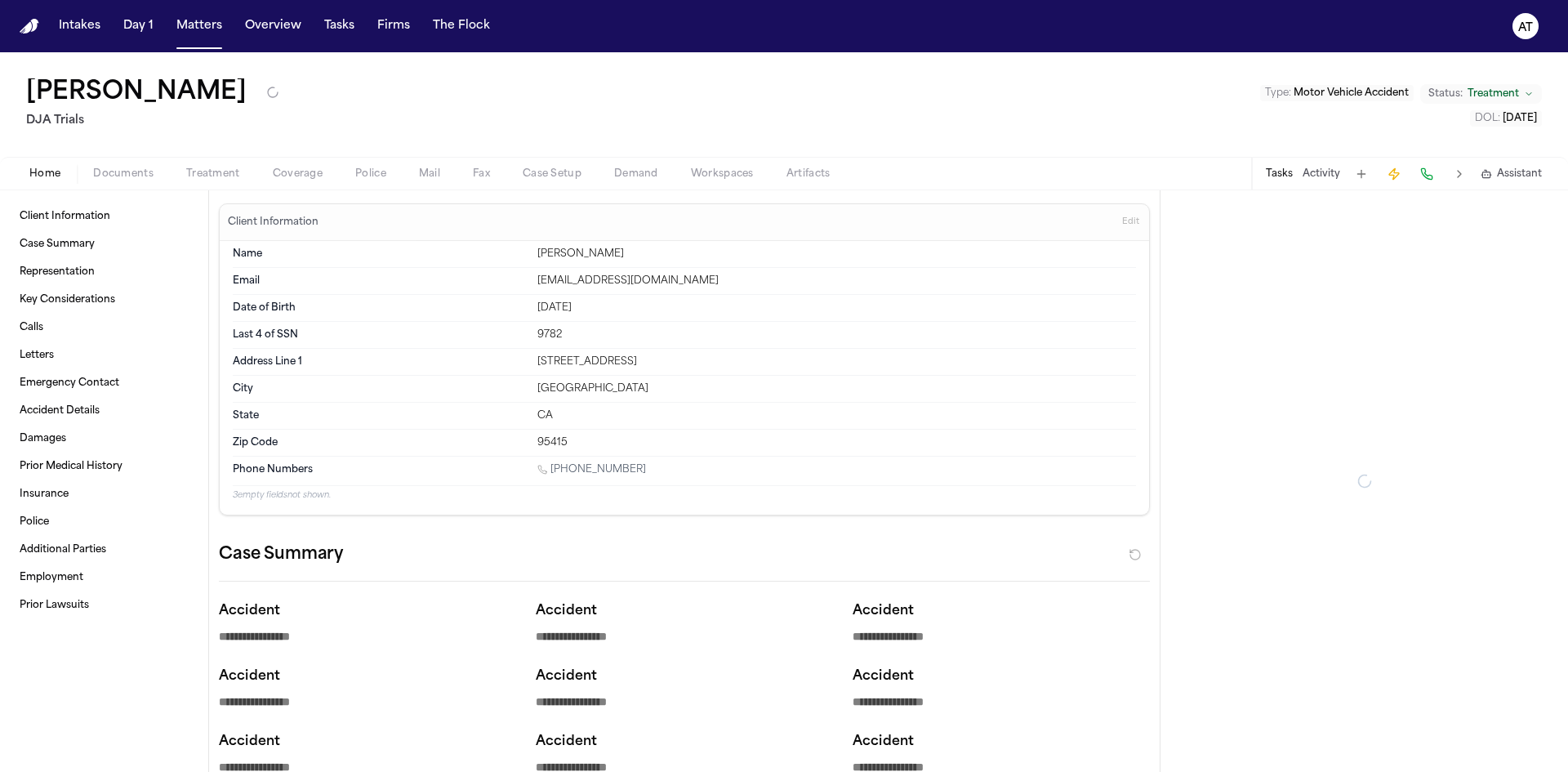
type textarea "*"
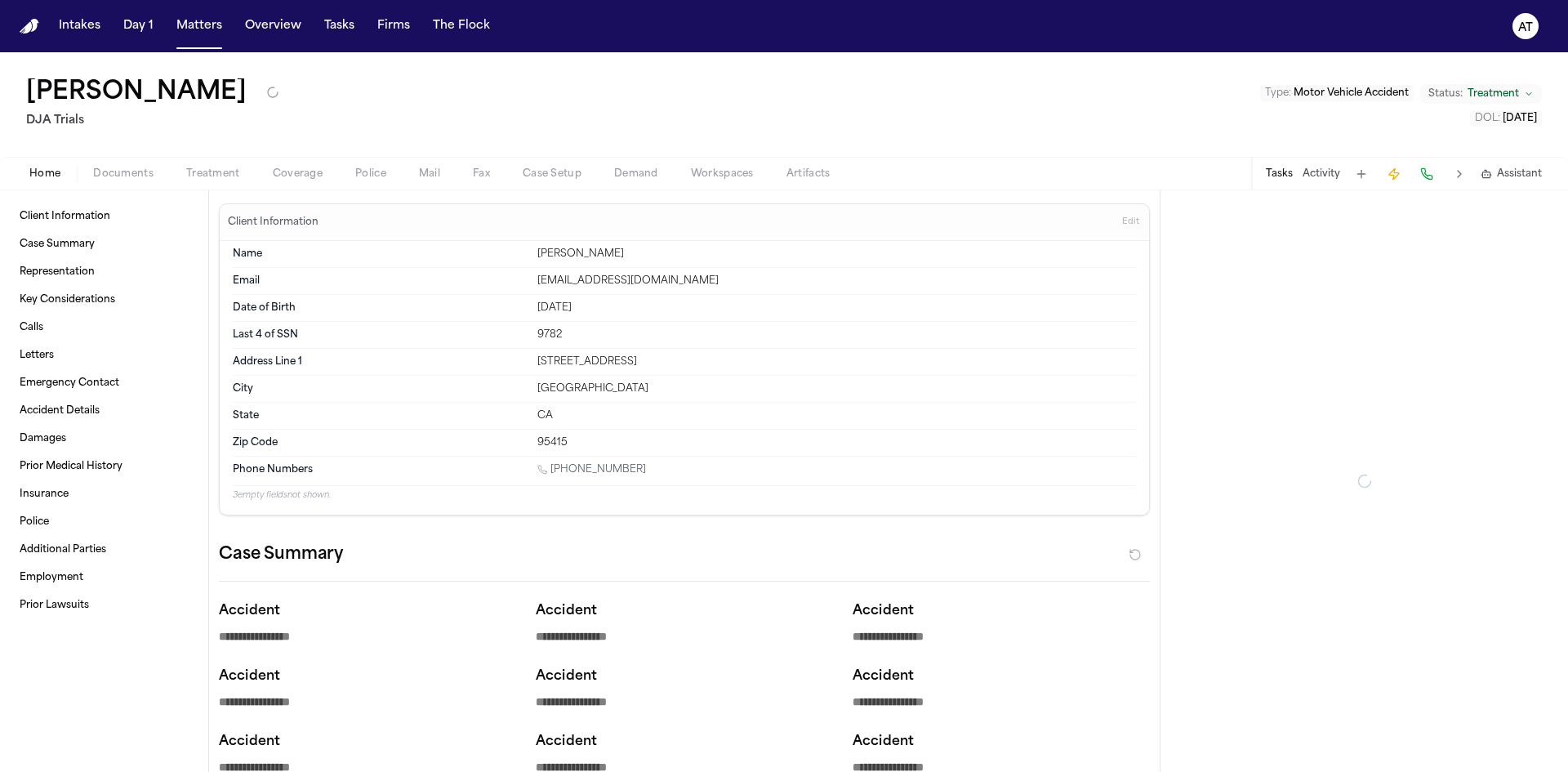
type textarea "*"
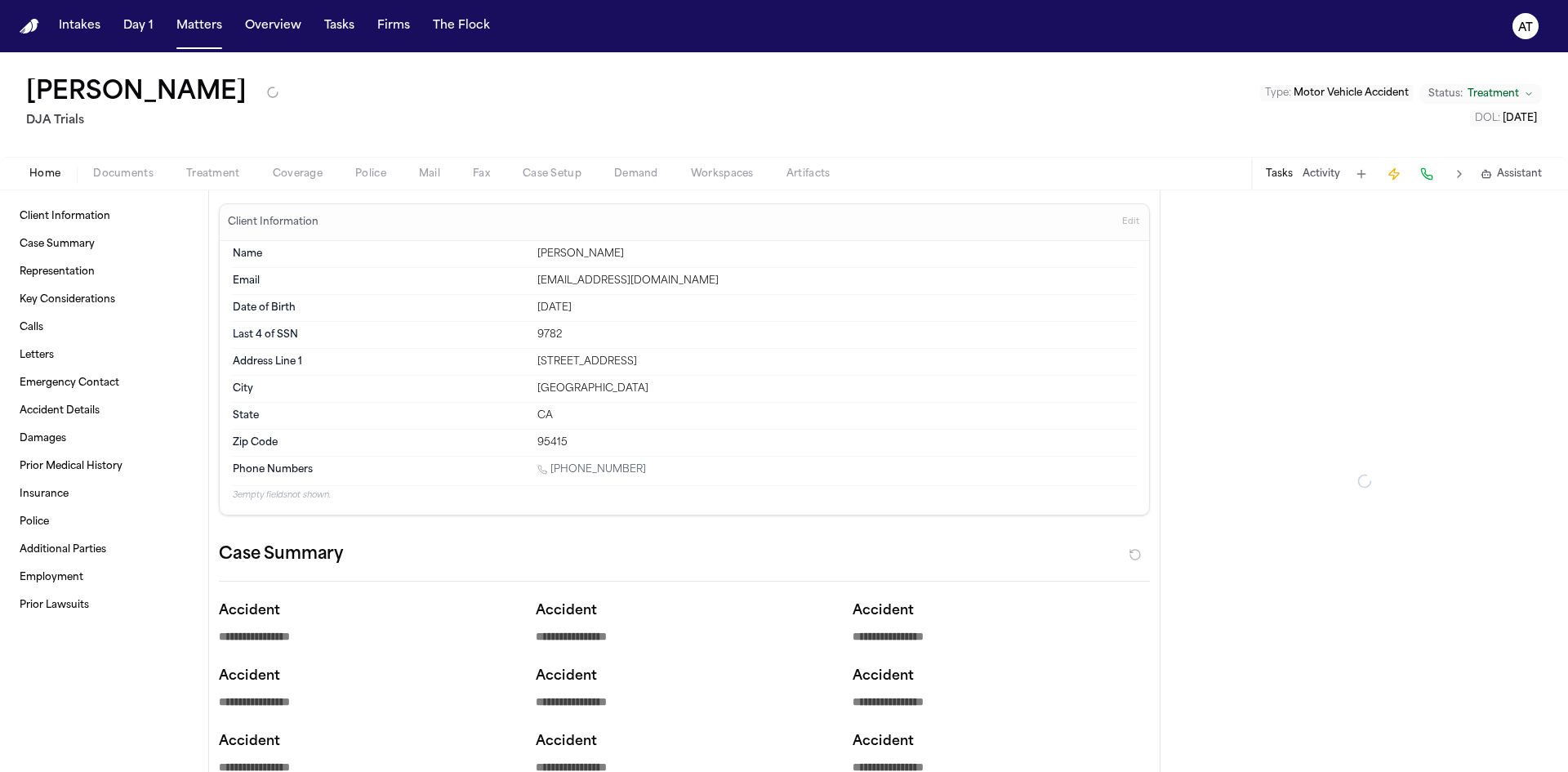
type textarea "*"
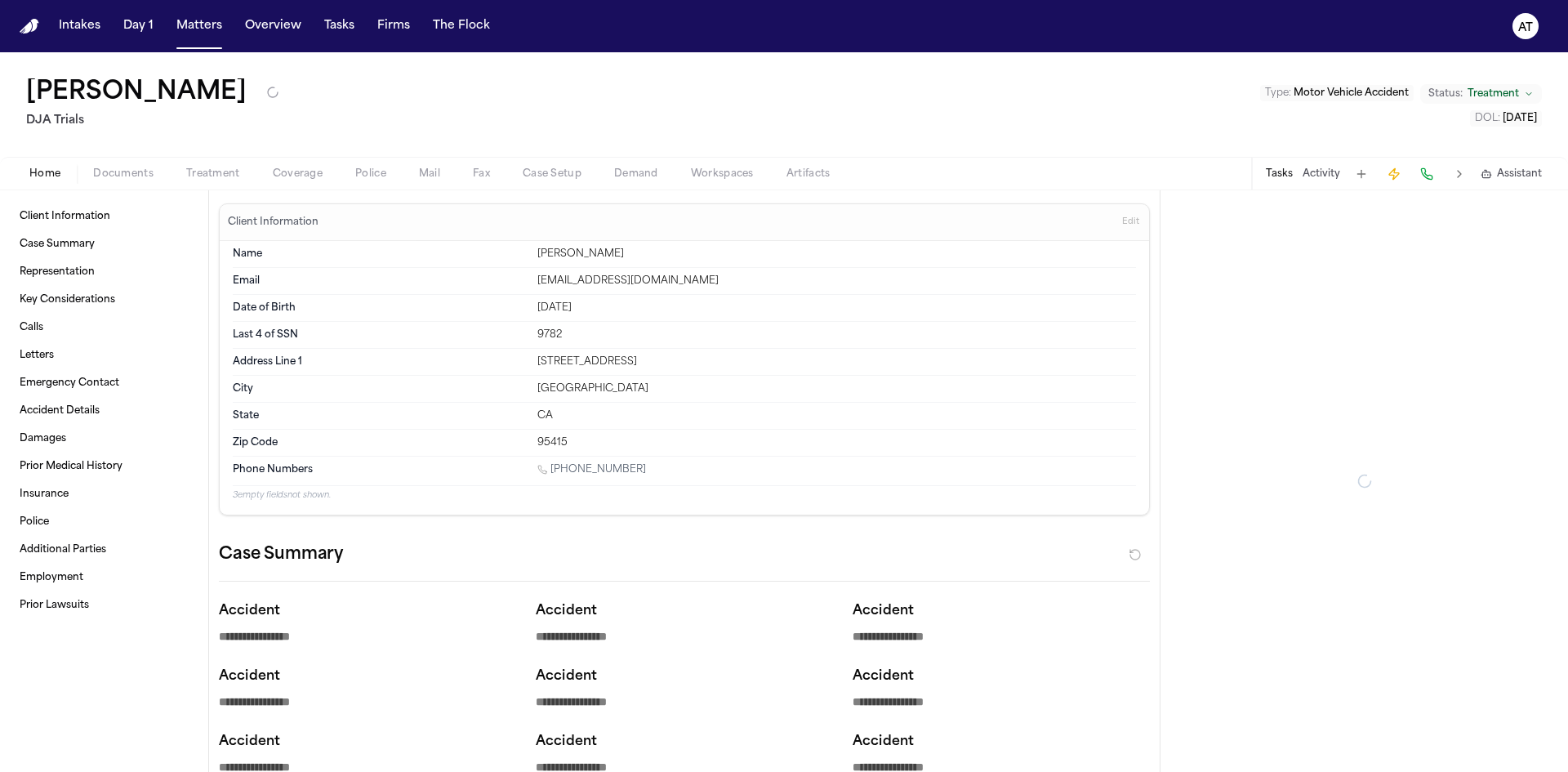
type textarea "*"
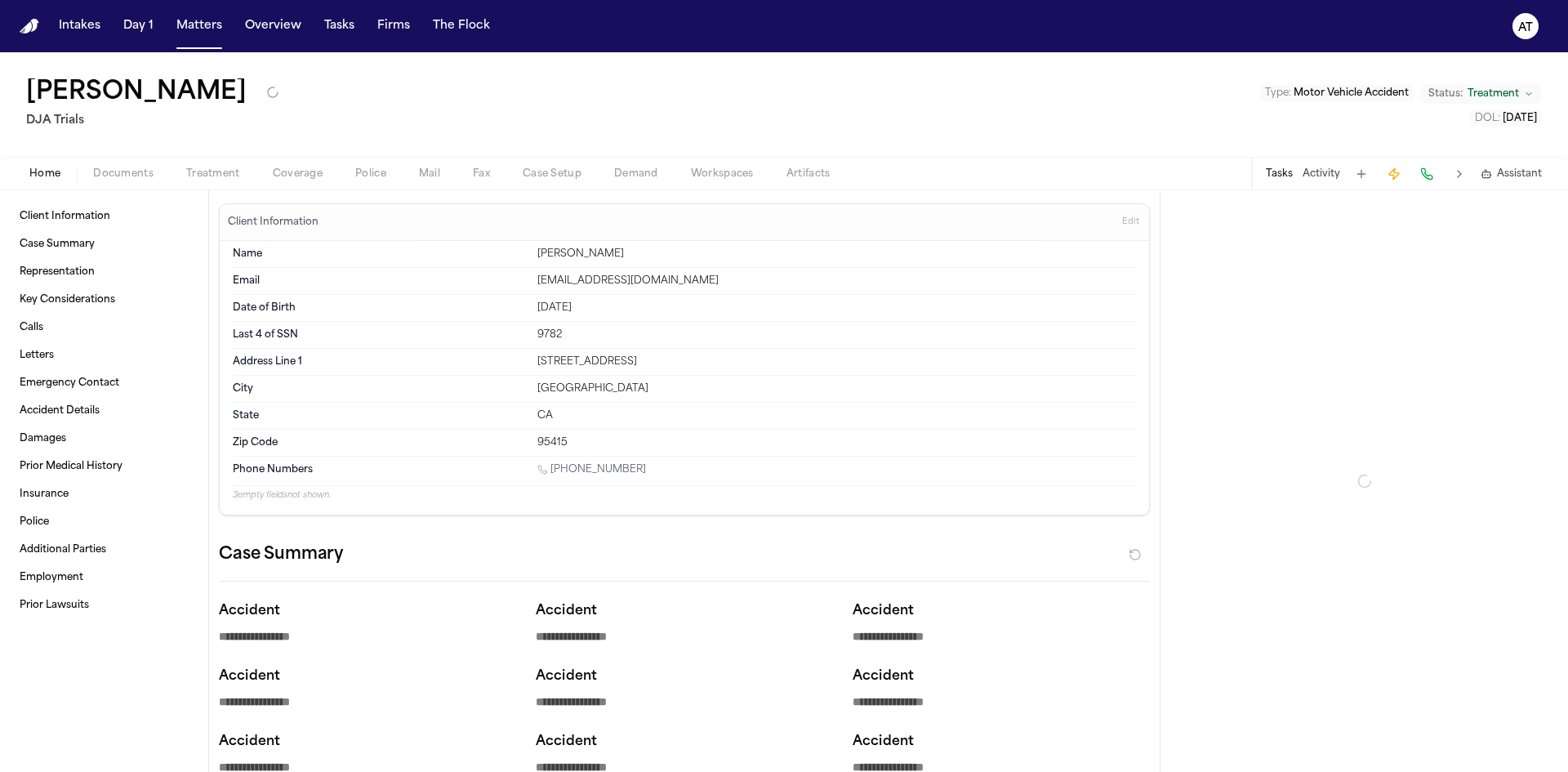
type textarea "*"
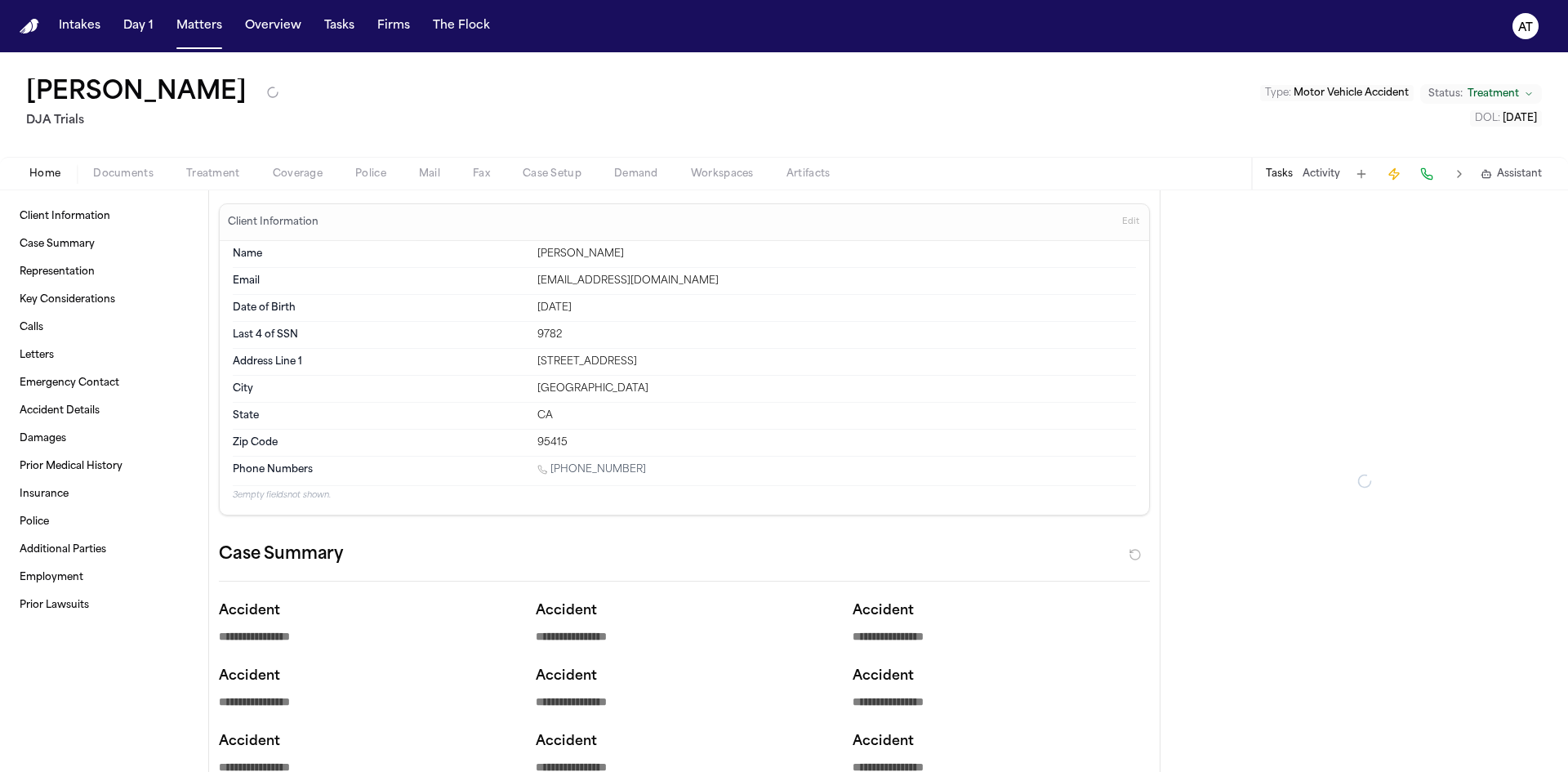
type textarea "*"
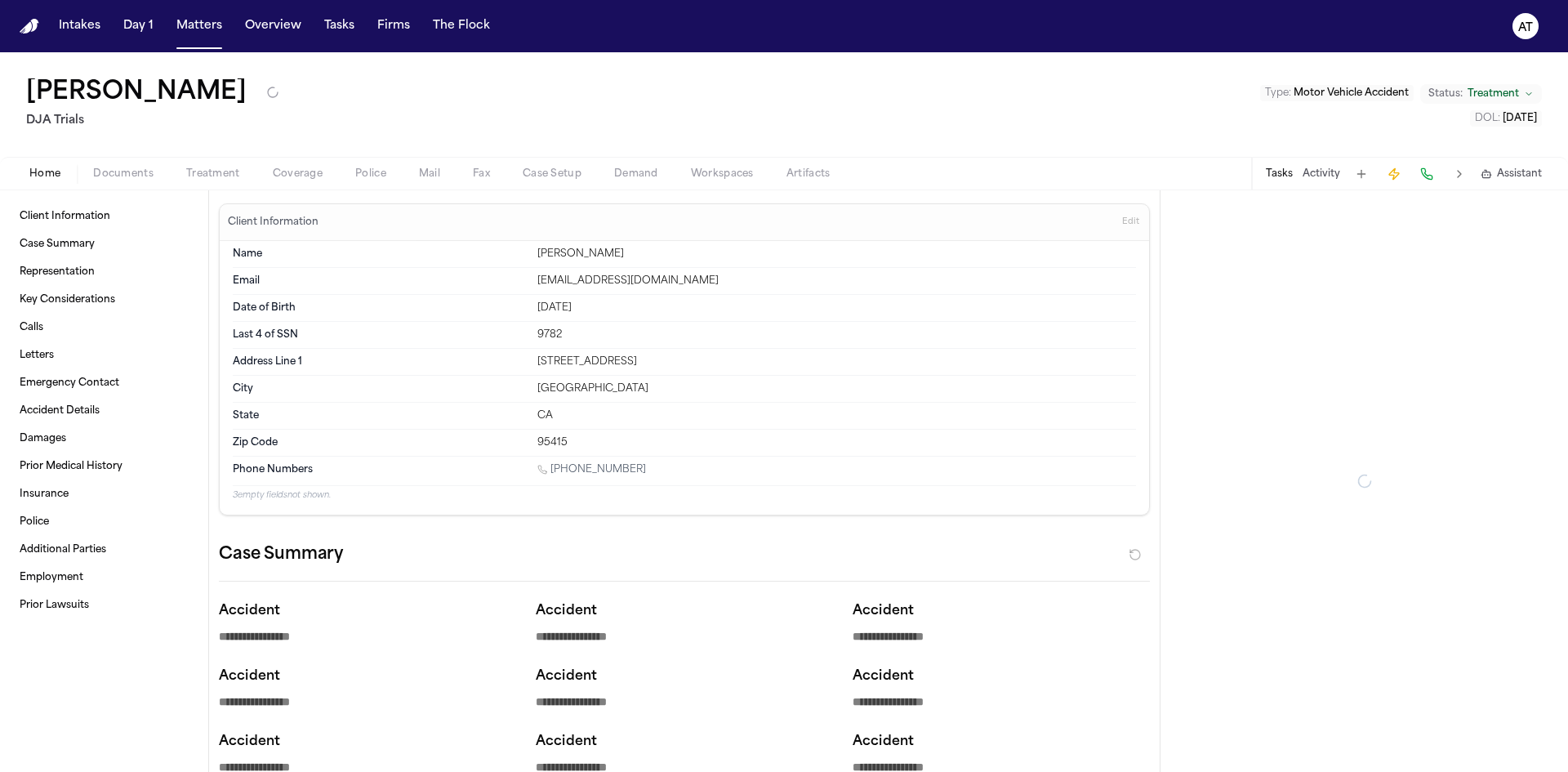
type textarea "*"
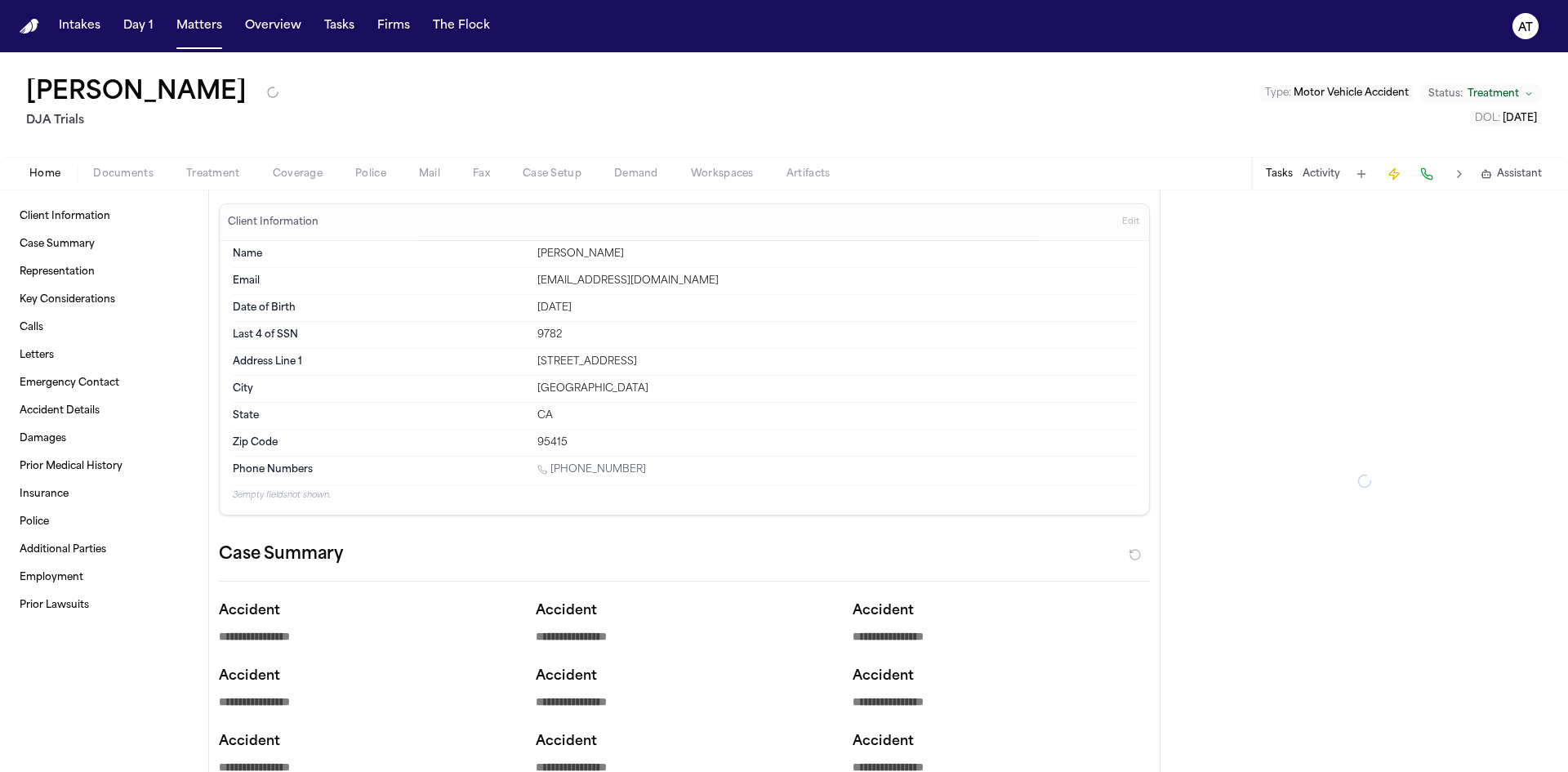
type textarea "*"
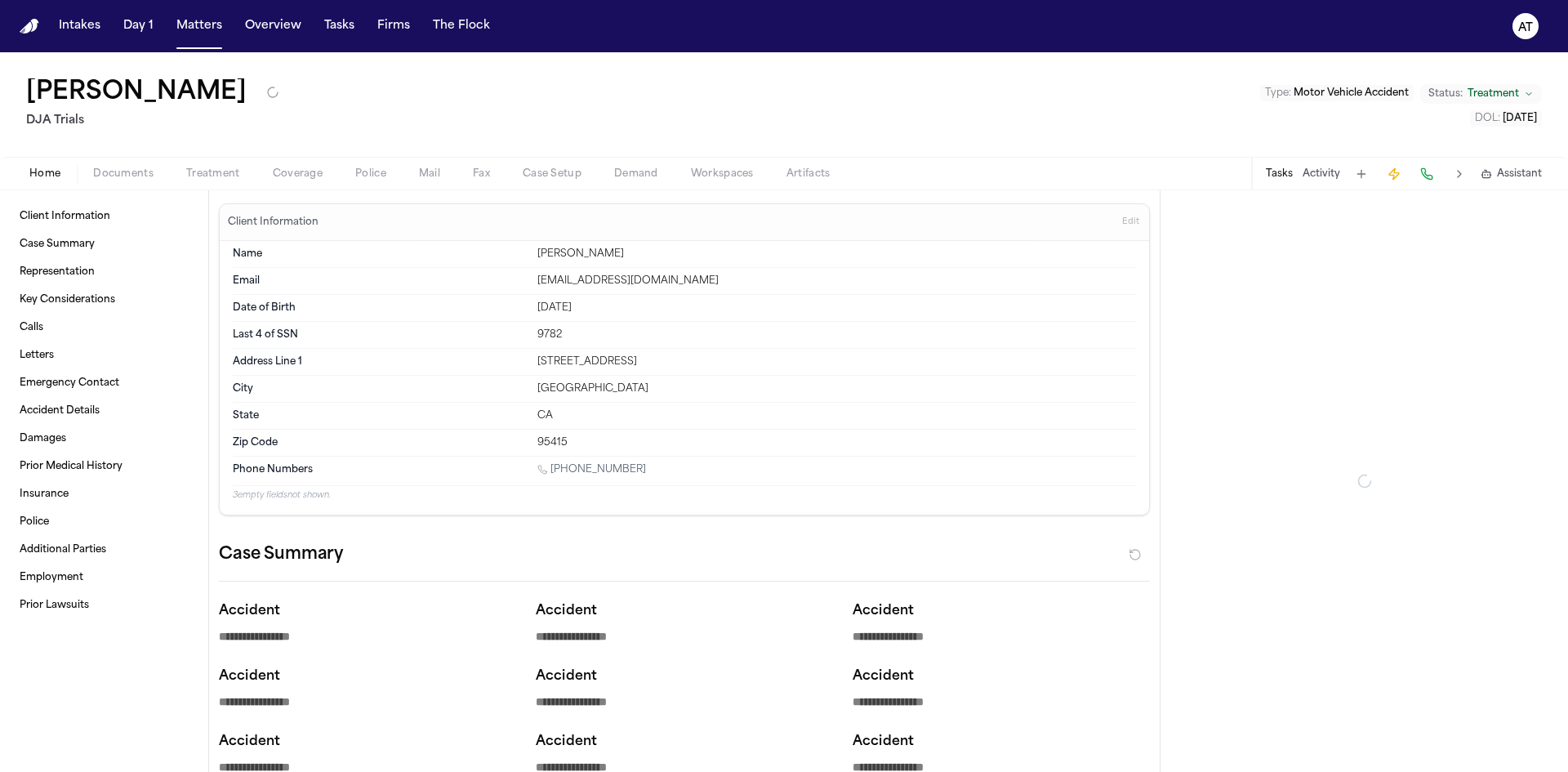
type textarea "*"
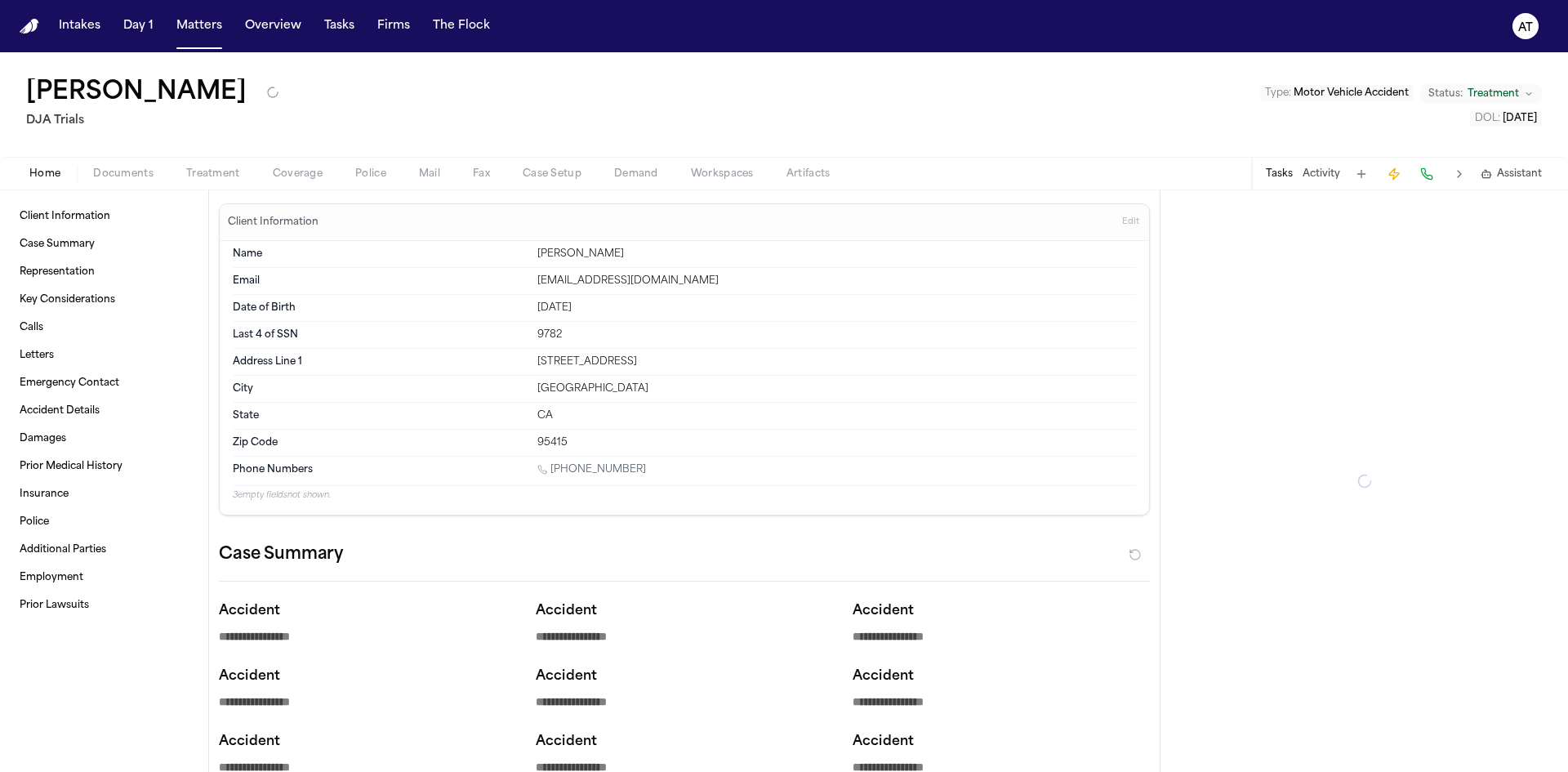
type textarea "*"
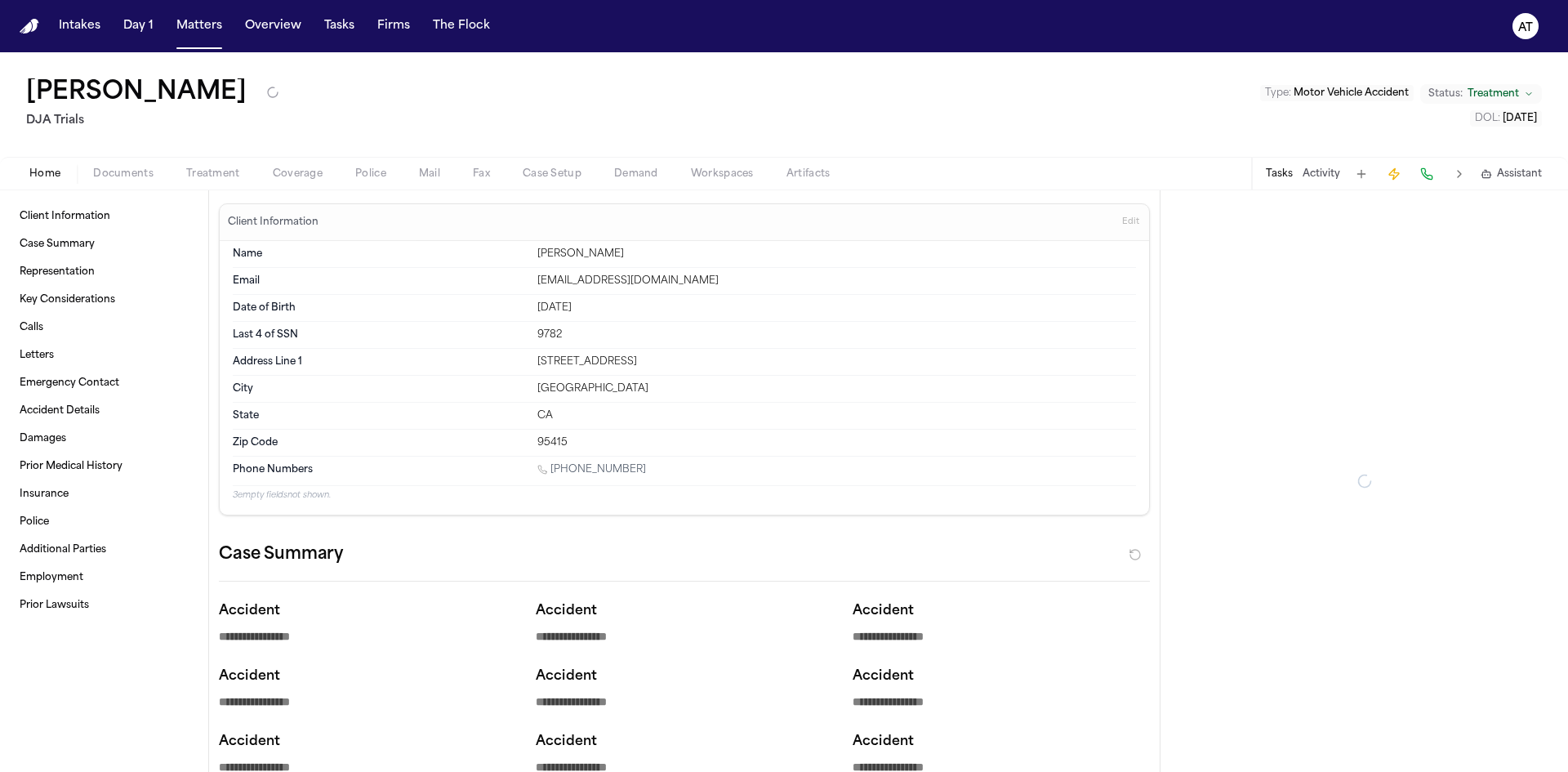
type textarea "*"
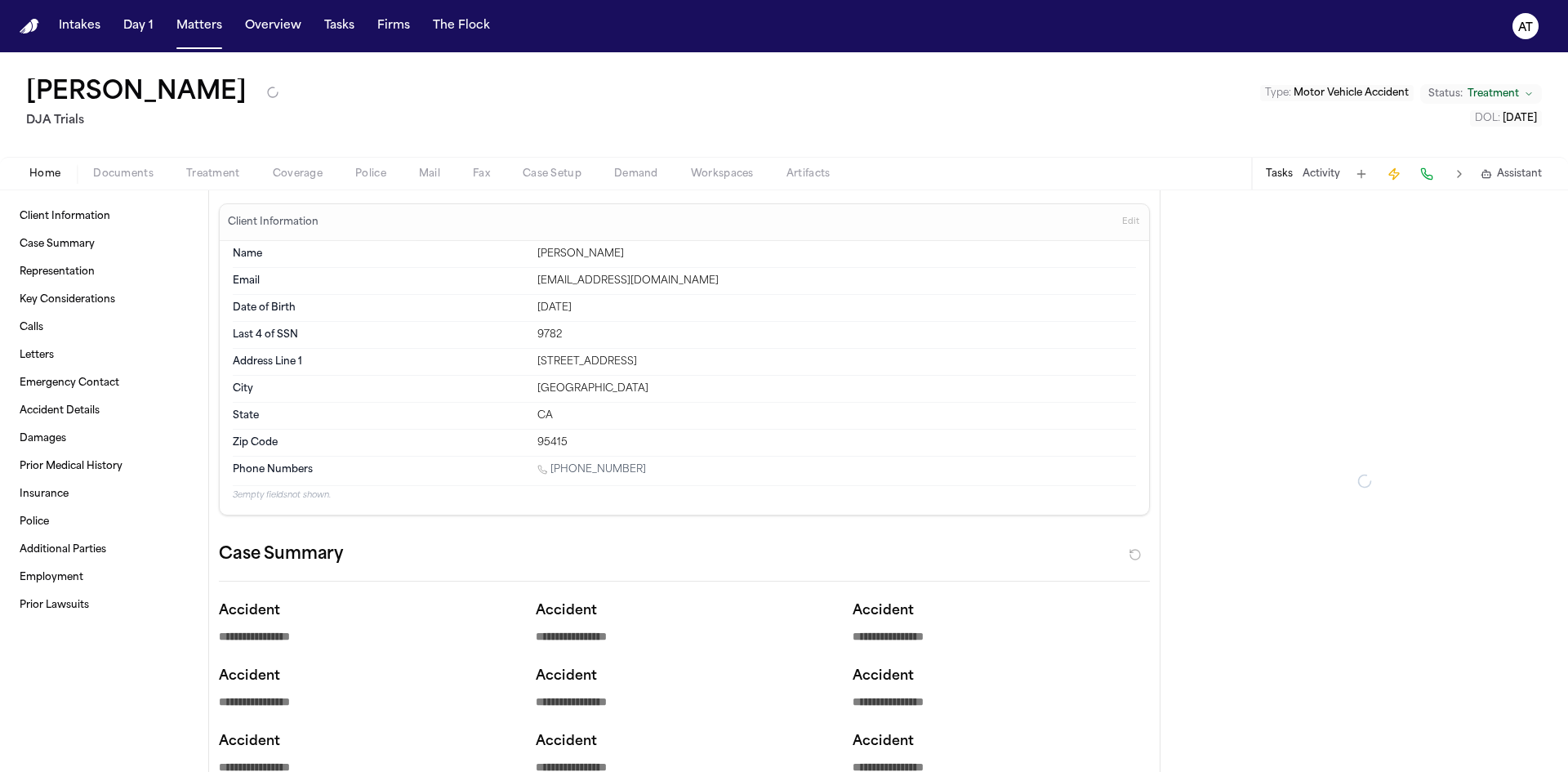
type textarea "*"
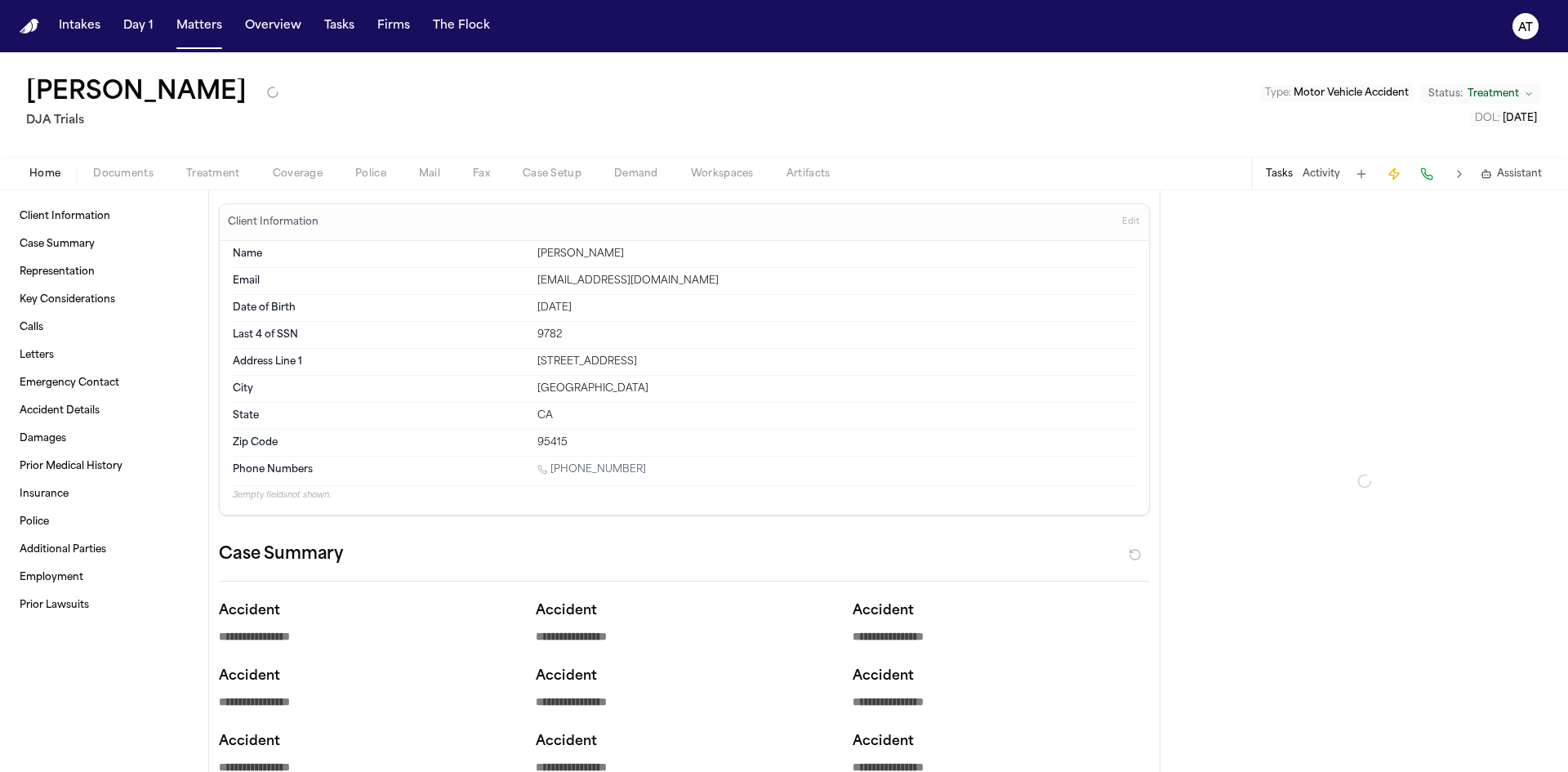
type textarea "*"
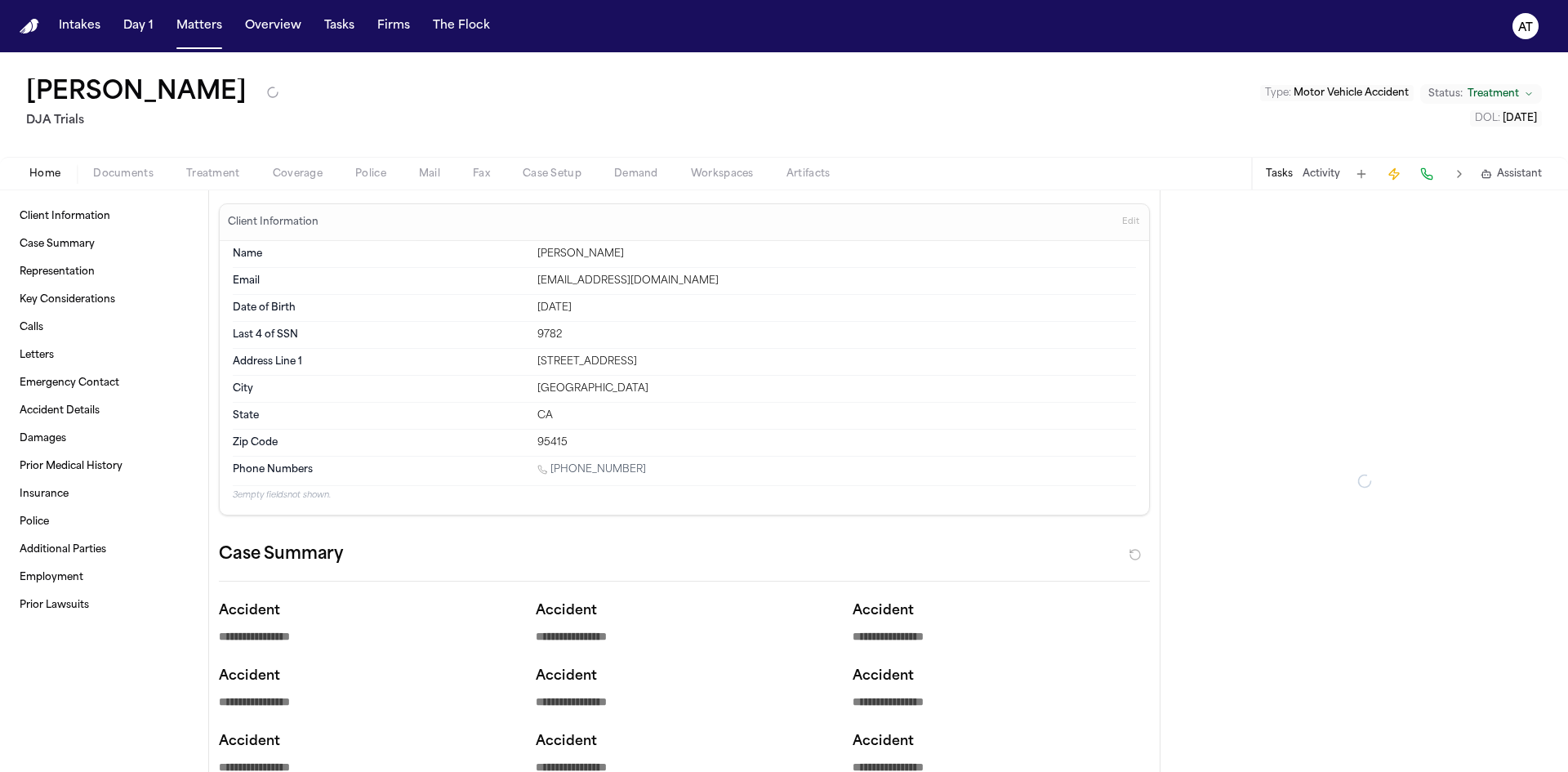
type textarea "*"
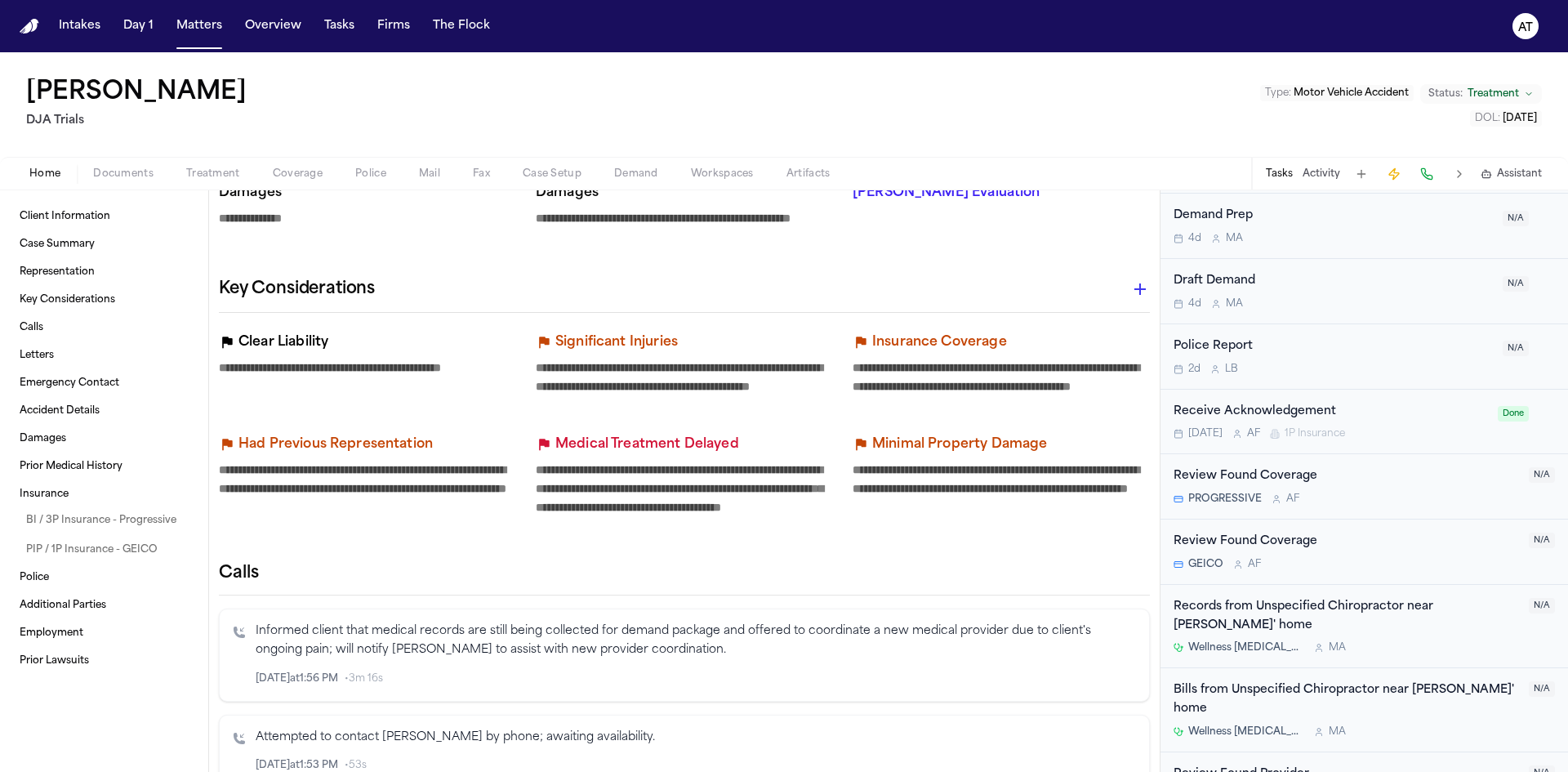
scroll to position [1376, 0]
